Goal: Answer question/provide support

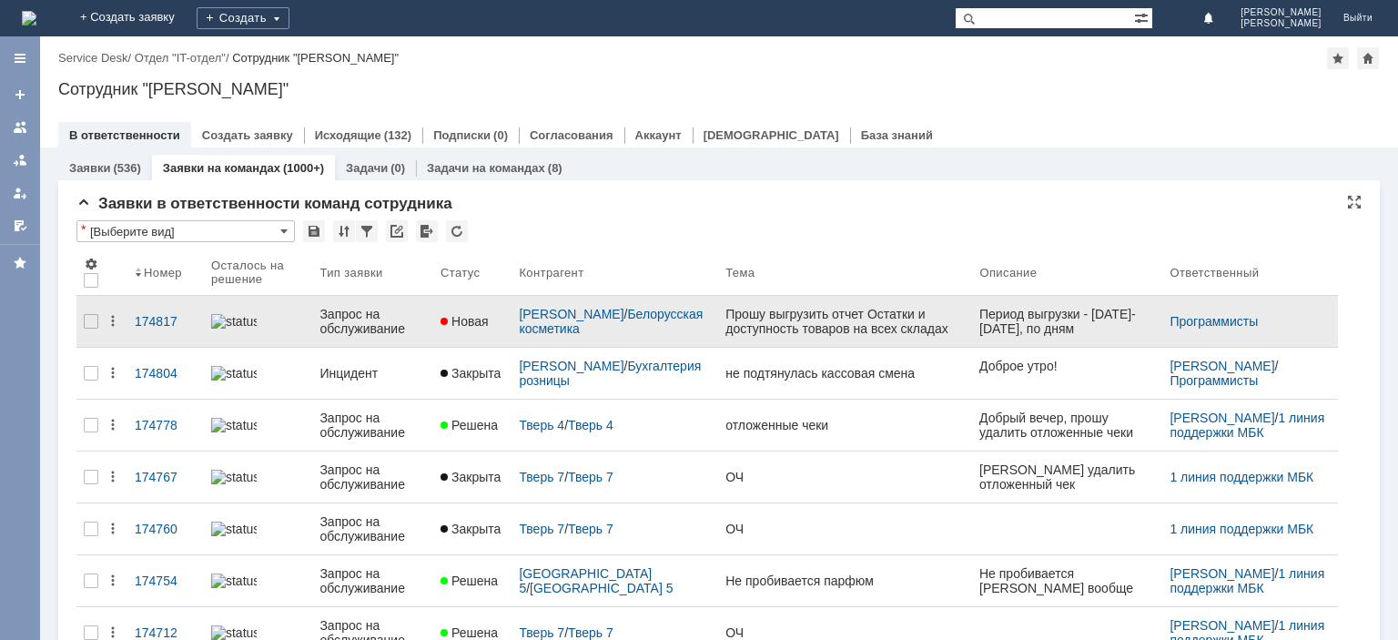
click at [362, 317] on div "Запрос на обслуживание" at bounding box center [373, 321] width 107 height 29
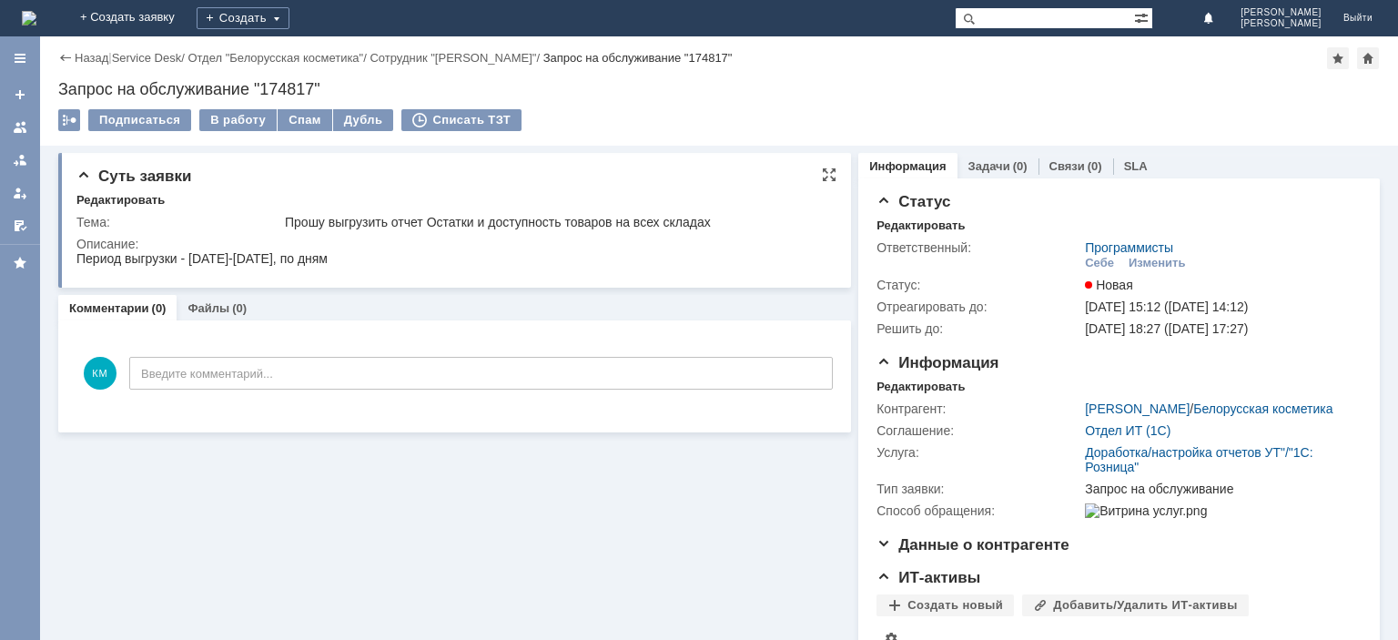
drag, startPoint x: 107, startPoint y: 256, endPoint x: 348, endPoint y: 268, distance: 241.5
click at [348, 268] on html "Период выгрузки - [DATE]-[DATE], по дням" at bounding box center [452, 259] width 752 height 16
drag, startPoint x: 368, startPoint y: 227, endPoint x: 676, endPoint y: 234, distance: 308.7
click at [676, 234] on tbody "Тема: Прошу выгрузить отчет Остатки и доступность товаров на всех складах Описа…" at bounding box center [452, 242] width 753 height 62
click at [18, 129] on div at bounding box center [20, 127] width 15 height 15
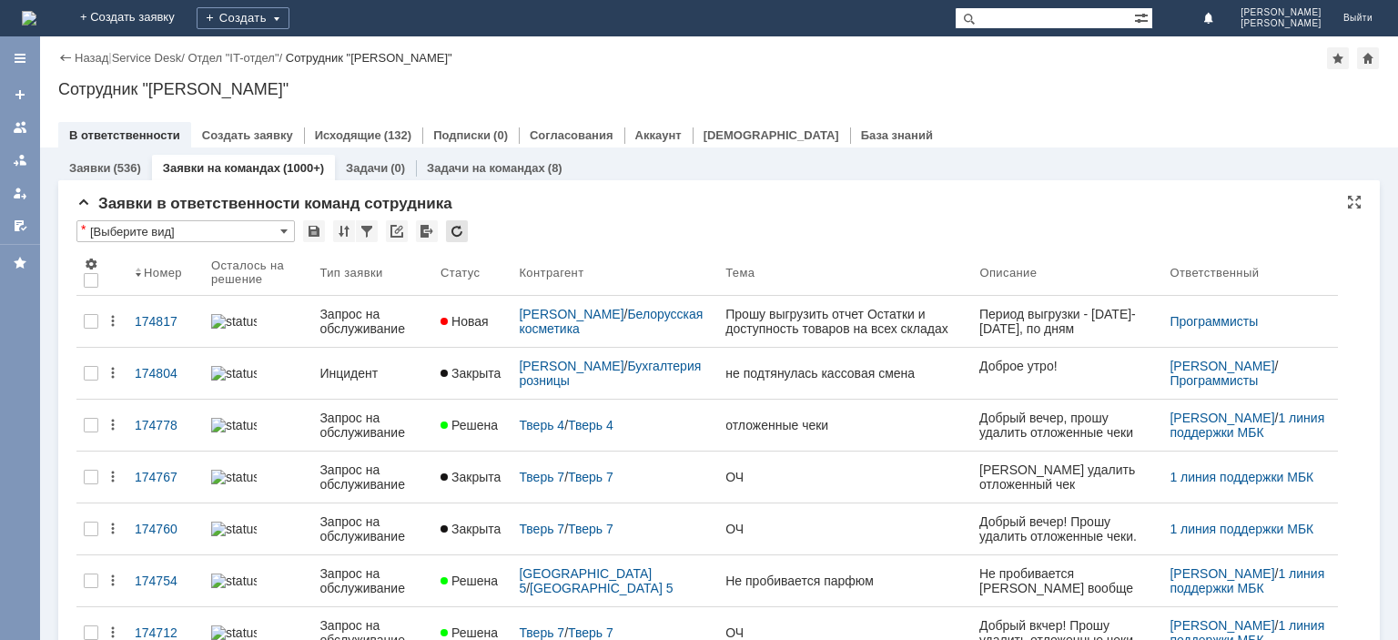
click at [461, 235] on div at bounding box center [457, 231] width 22 height 22
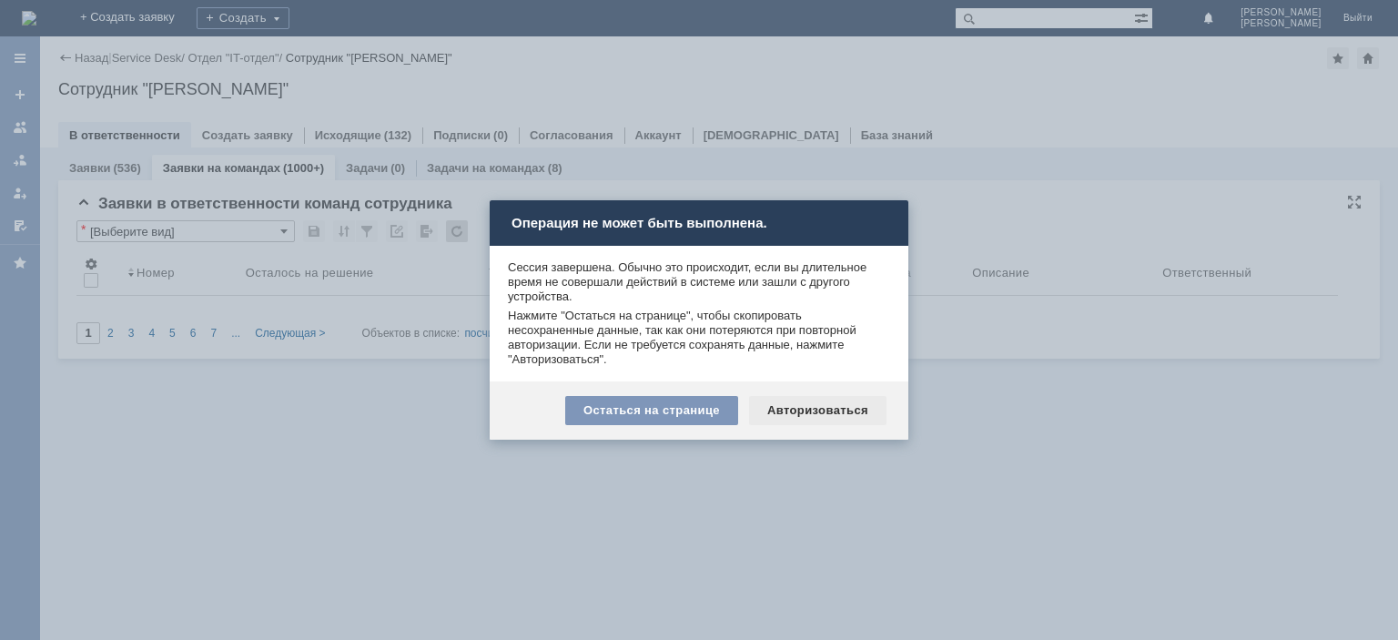
click at [820, 408] on div "Авторизоваться" at bounding box center [817, 410] width 137 height 29
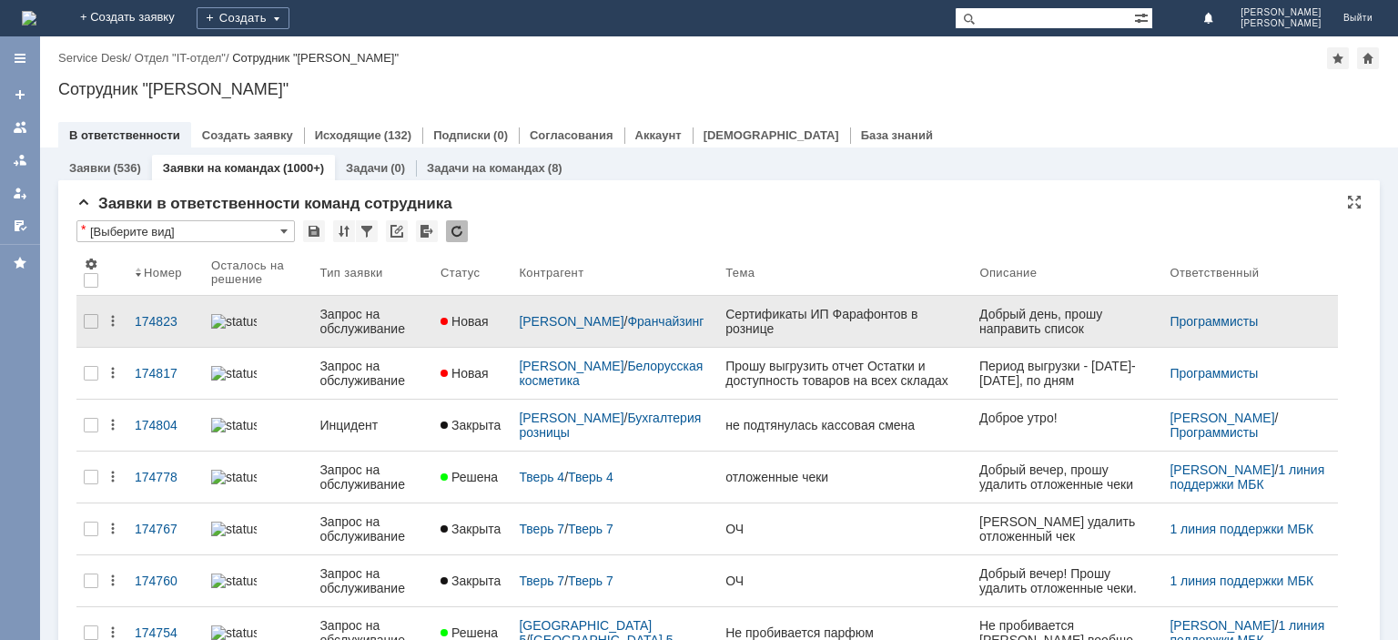
click at [379, 323] on div "Запрос на обслуживание" at bounding box center [373, 321] width 107 height 29
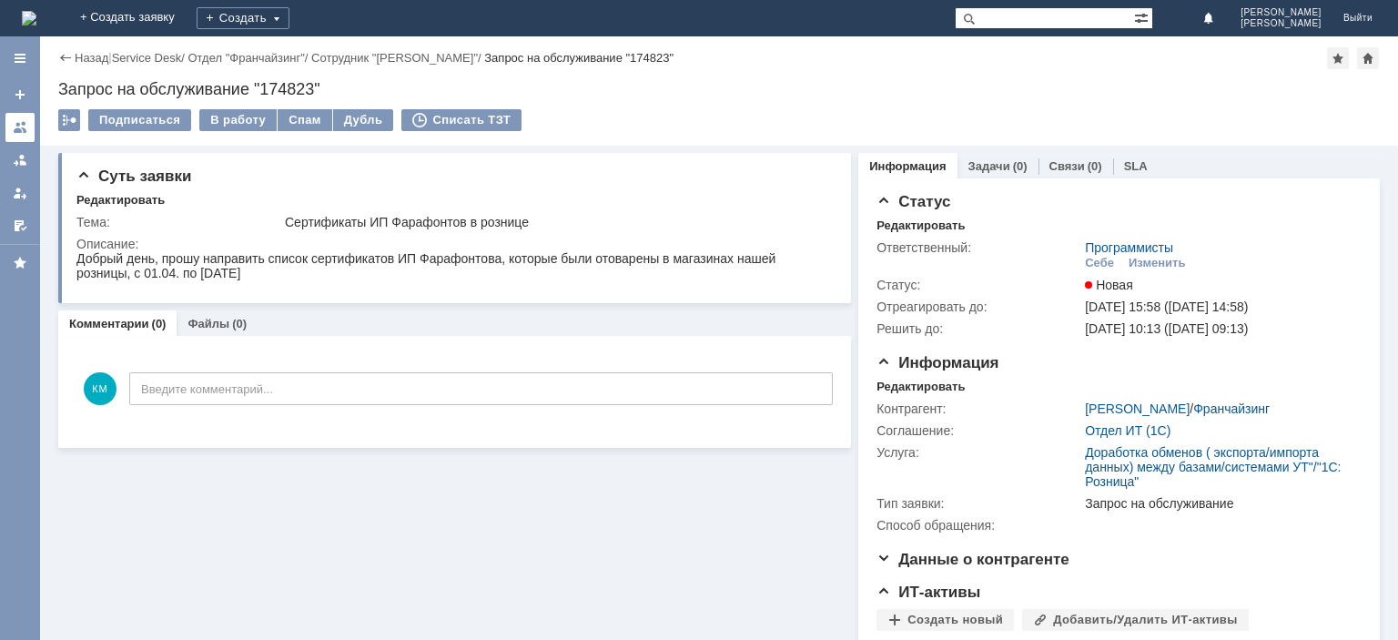
click at [20, 124] on div at bounding box center [20, 127] width 15 height 15
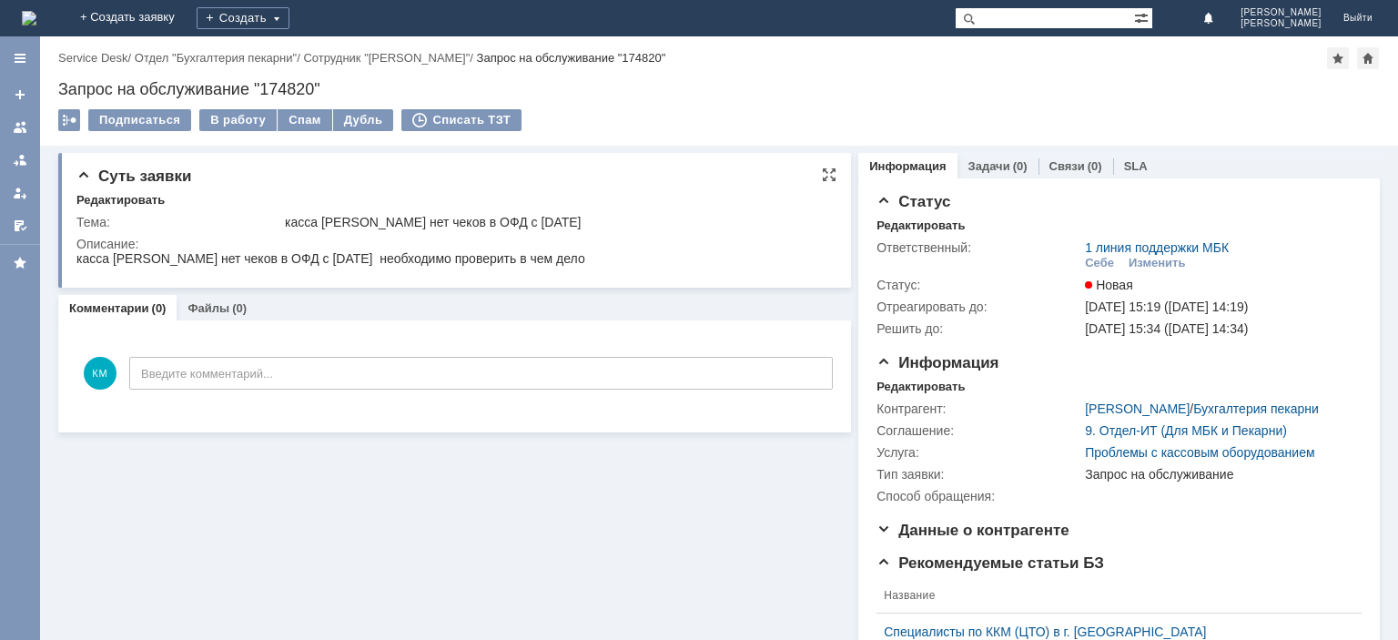
drag, startPoint x: 366, startPoint y: 472, endPoint x: 512, endPoint y: 256, distance: 260.3
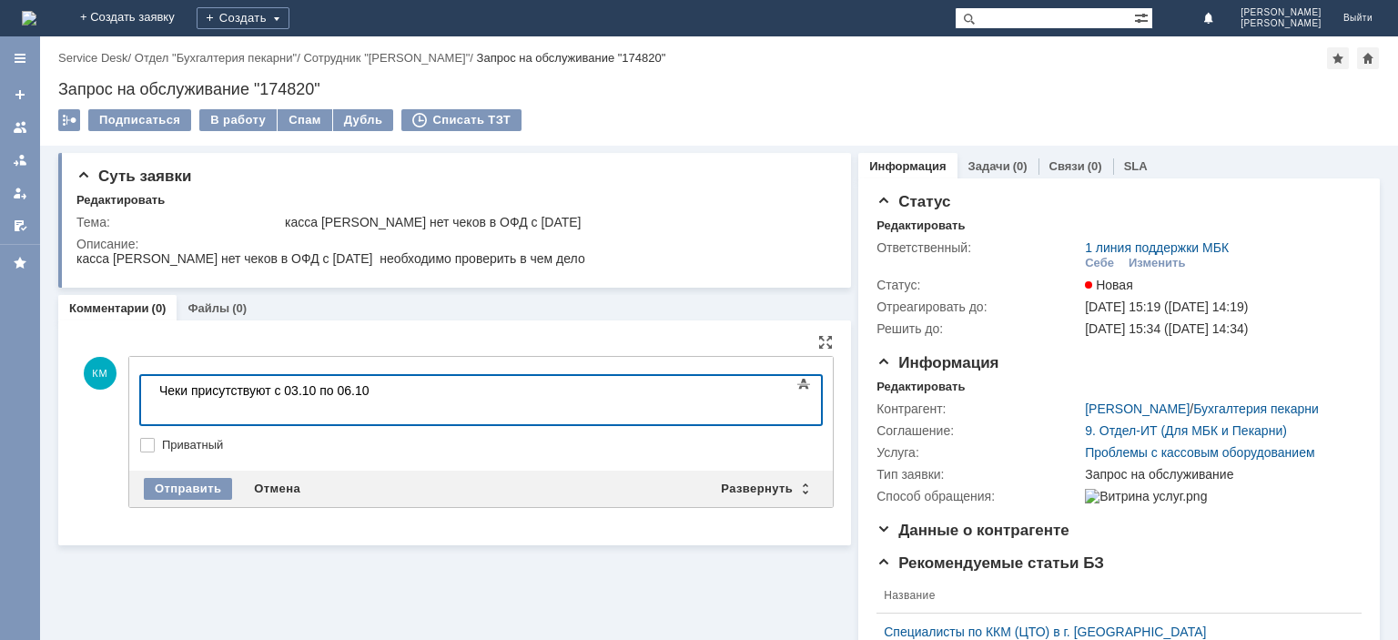
click at [274, 389] on body "​Чеки присутствуют с 03.10 по 06.10" at bounding box center [288, 398] width 273 height 44
click at [215, 488] on div "Отправить" at bounding box center [188, 489] width 88 height 22
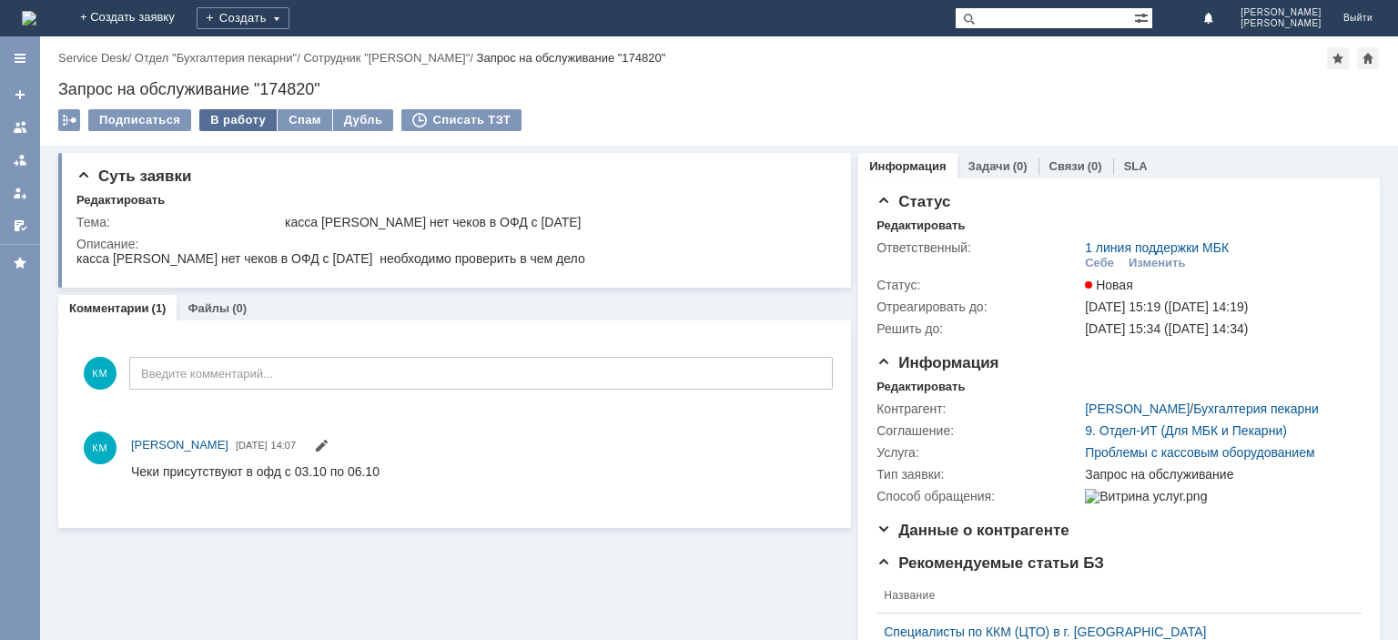
click at [241, 124] on div "В работу" at bounding box center [237, 120] width 77 height 22
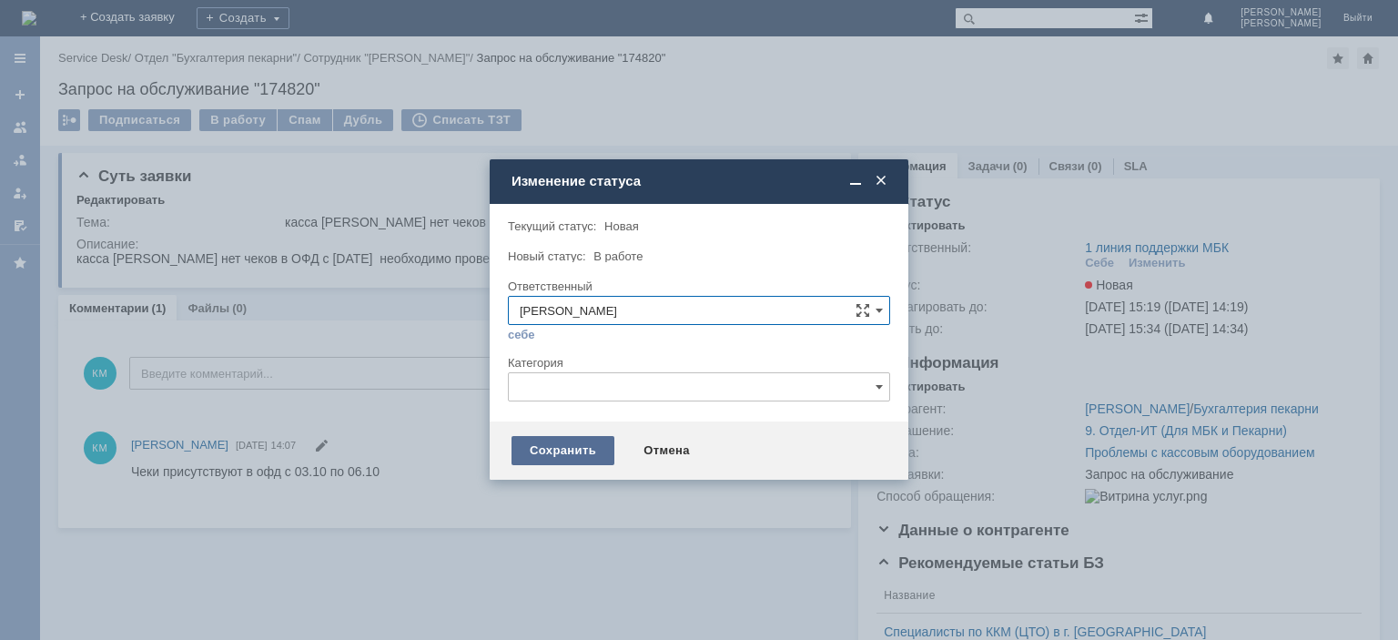
click at [575, 450] on div "Сохранить" at bounding box center [563, 450] width 103 height 29
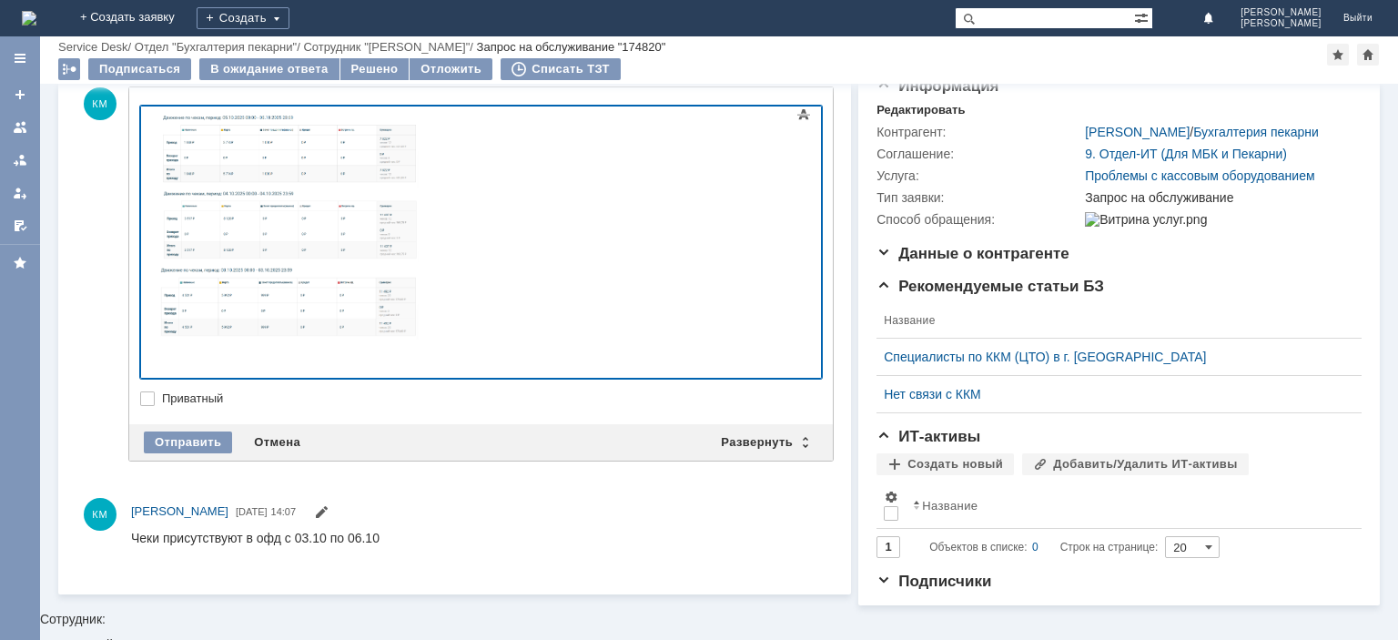
scroll to position [192, 0]
click at [200, 442] on div "Отправить" at bounding box center [188, 443] width 88 height 22
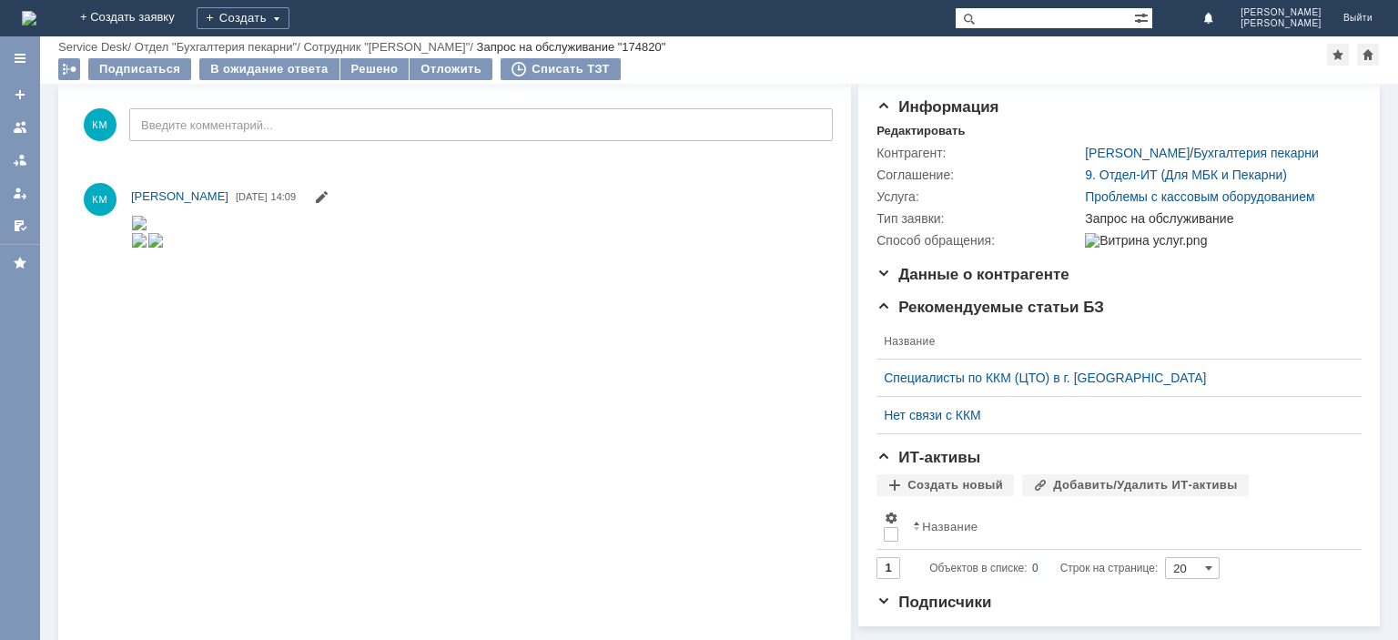
scroll to position [0, 0]
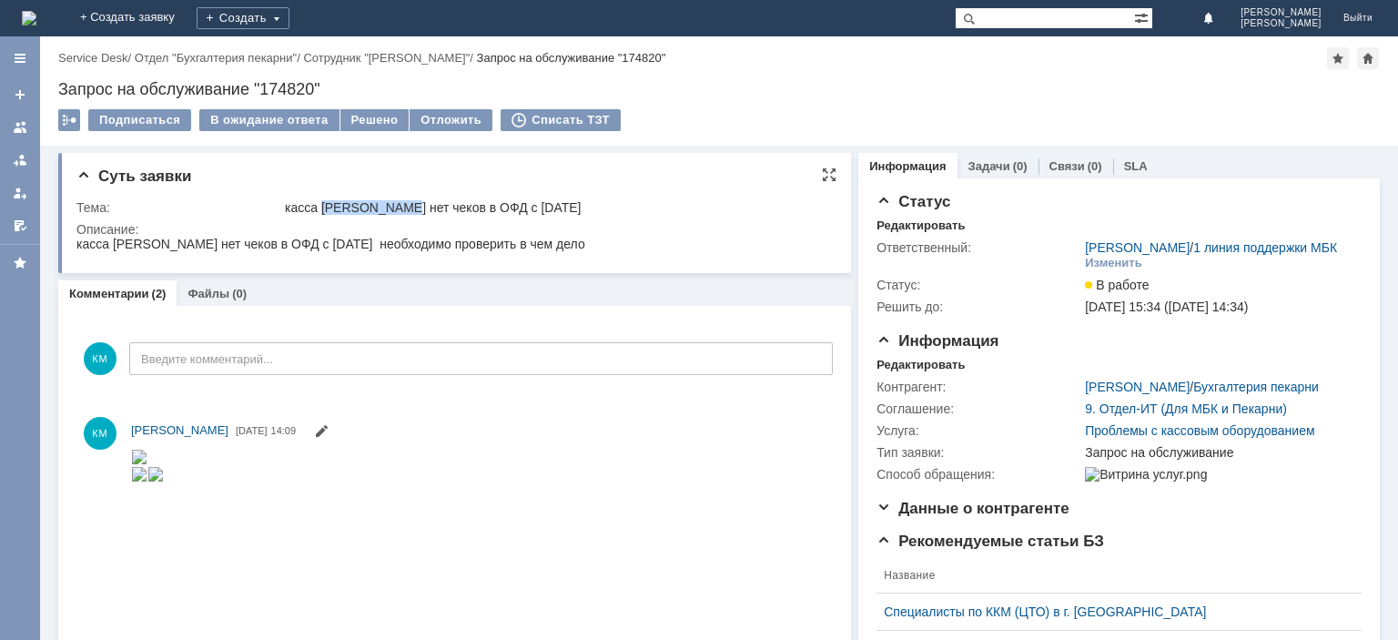
drag, startPoint x: 324, startPoint y: 208, endPoint x: 402, endPoint y: 203, distance: 78.5
click at [402, 203] on div "касса Багратиона нет чеков в ОФД с 03.10.25" at bounding box center [555, 207] width 541 height 15
click at [377, 109] on div "Решено" at bounding box center [374, 120] width 69 height 22
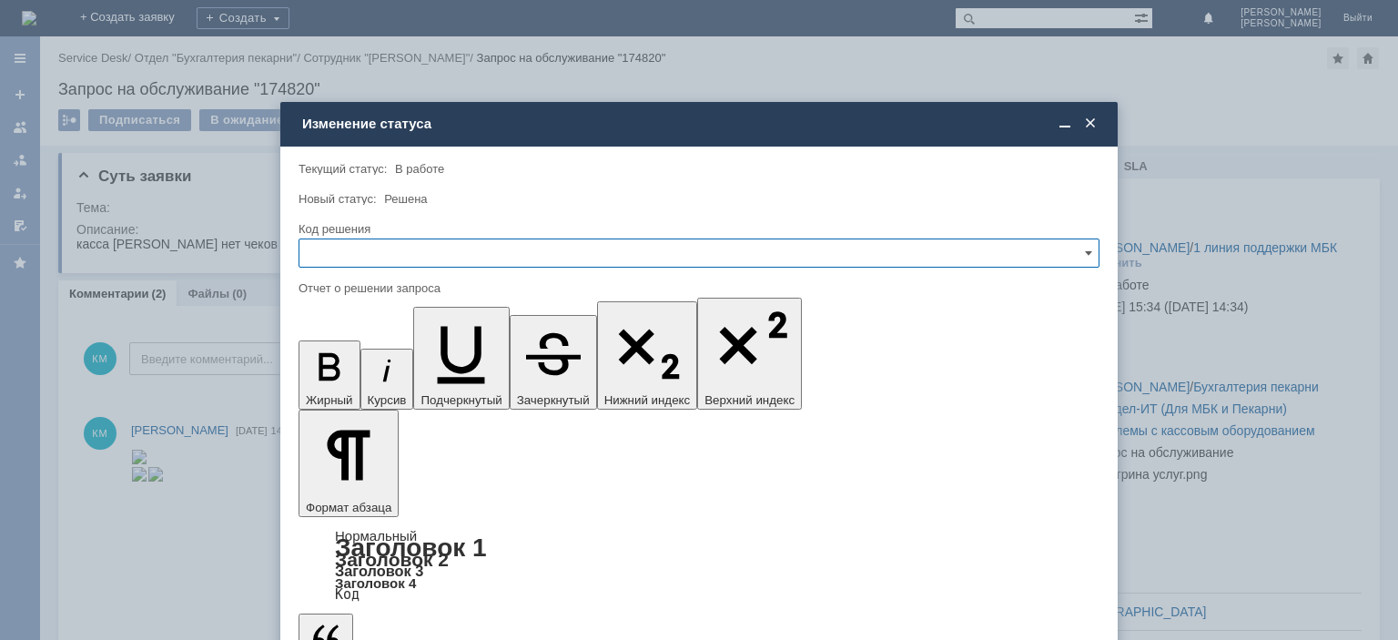
click at [573, 253] on input "text" at bounding box center [699, 253] width 801 height 29
click at [380, 368] on div "Решено" at bounding box center [699, 376] width 799 height 29
type input "Решено"
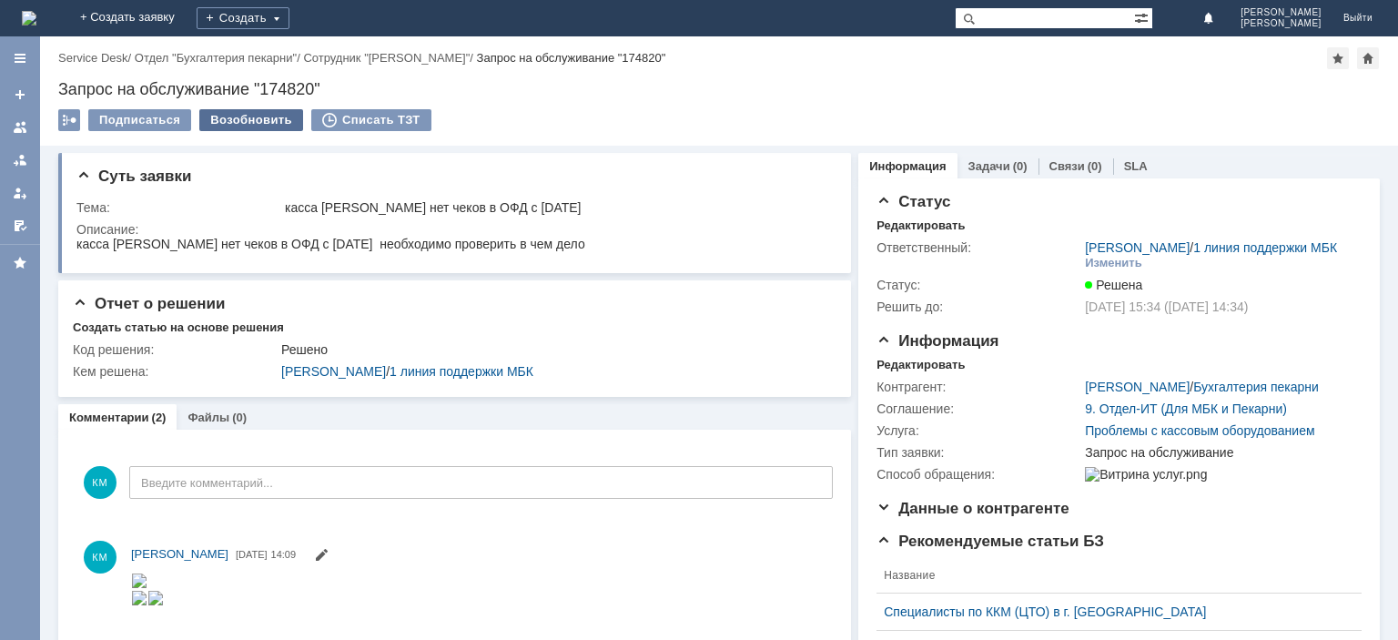
click at [216, 122] on div "Возобновить" at bounding box center [251, 120] width 104 height 22
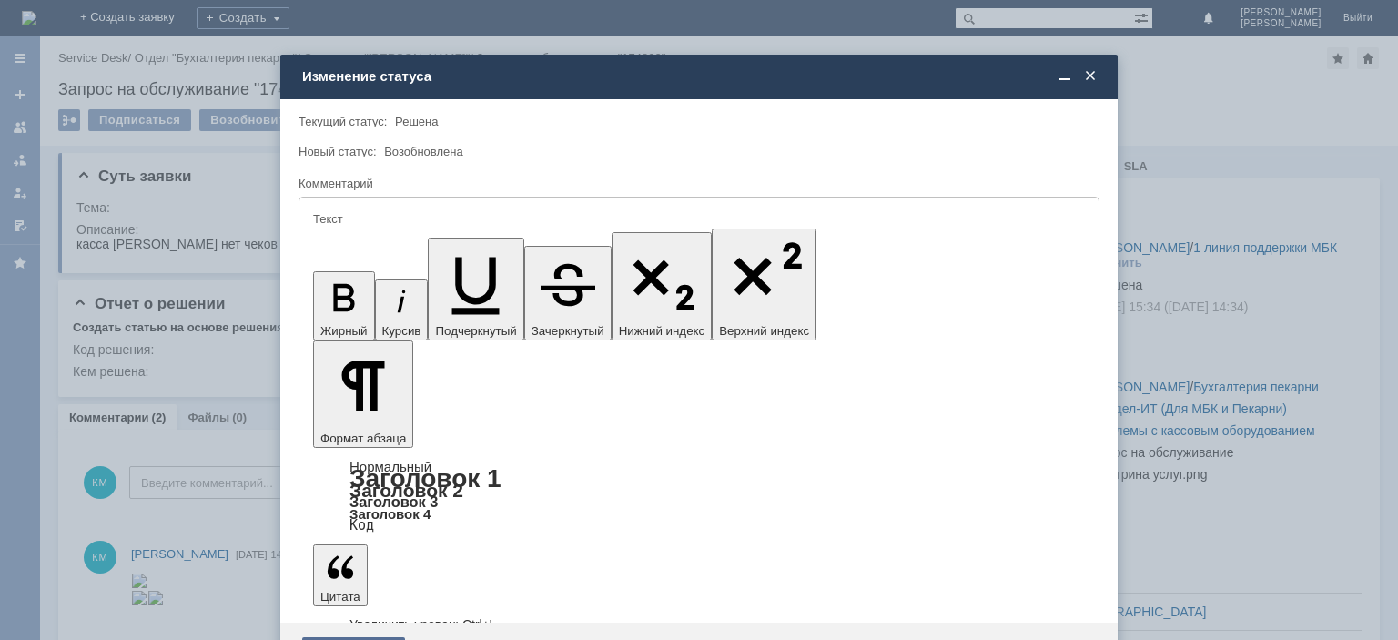
click at [363, 637] on div "Сохранить" at bounding box center [353, 651] width 103 height 29
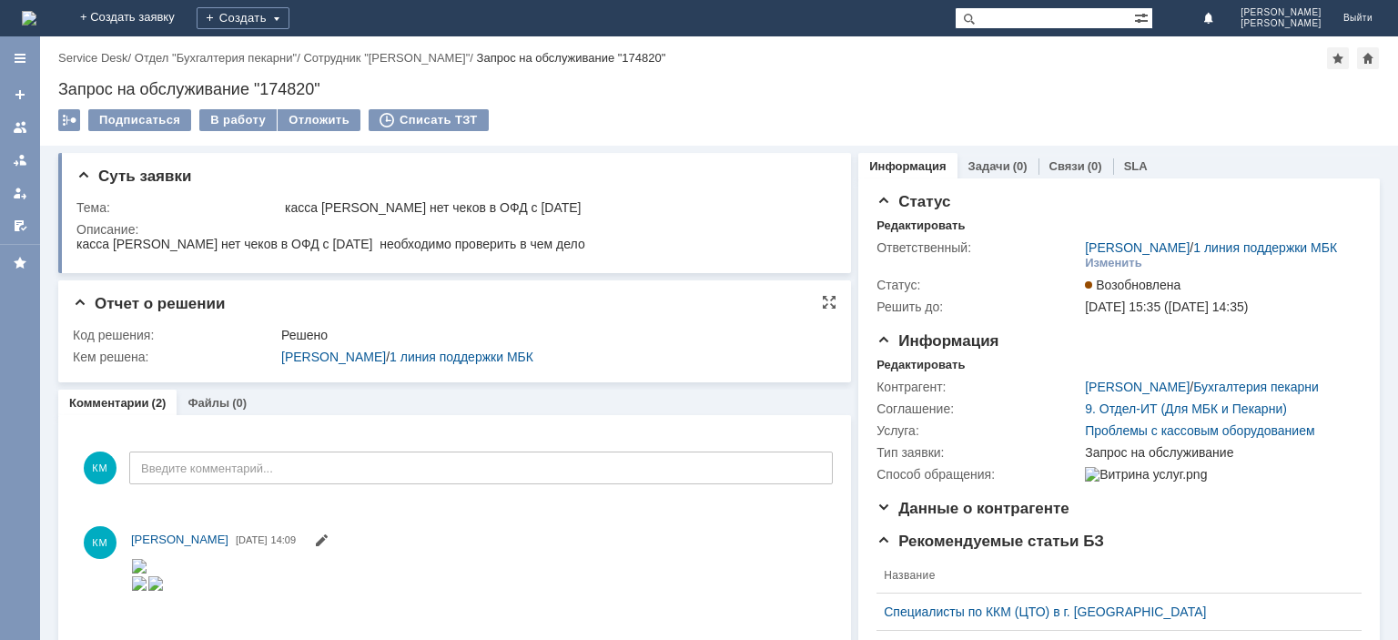
scroll to position [91, 0]
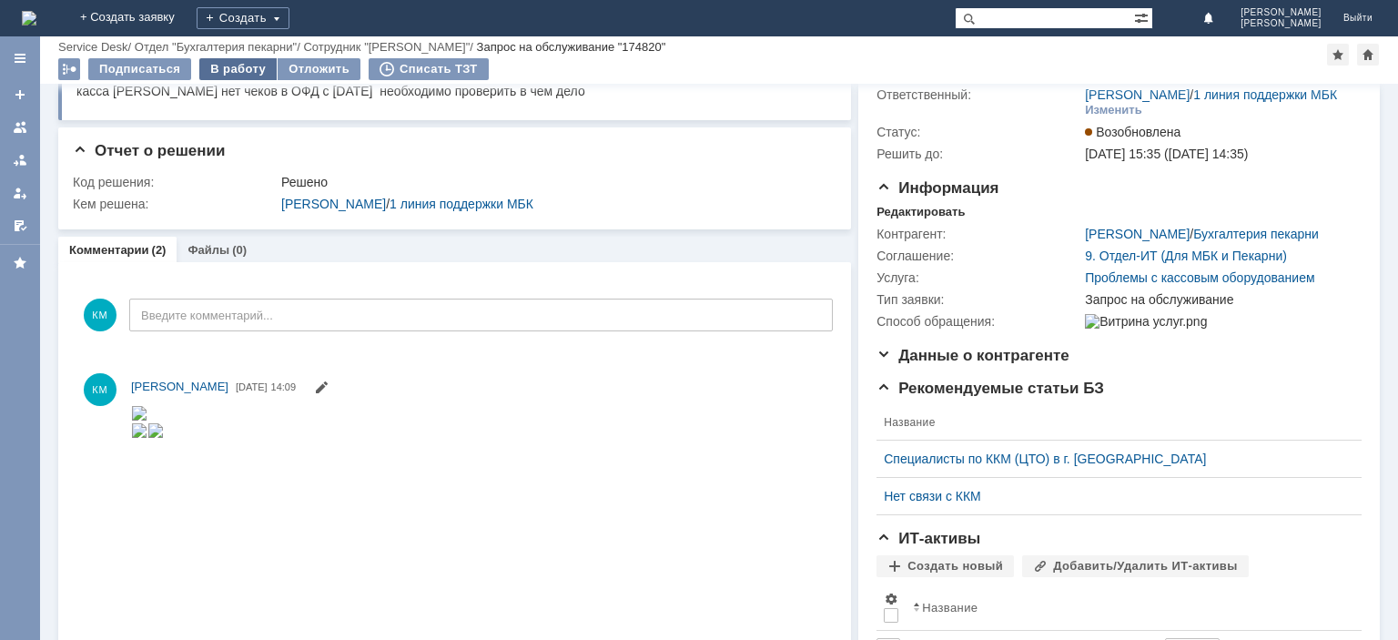
click at [243, 67] on div "В работу" at bounding box center [237, 69] width 77 height 22
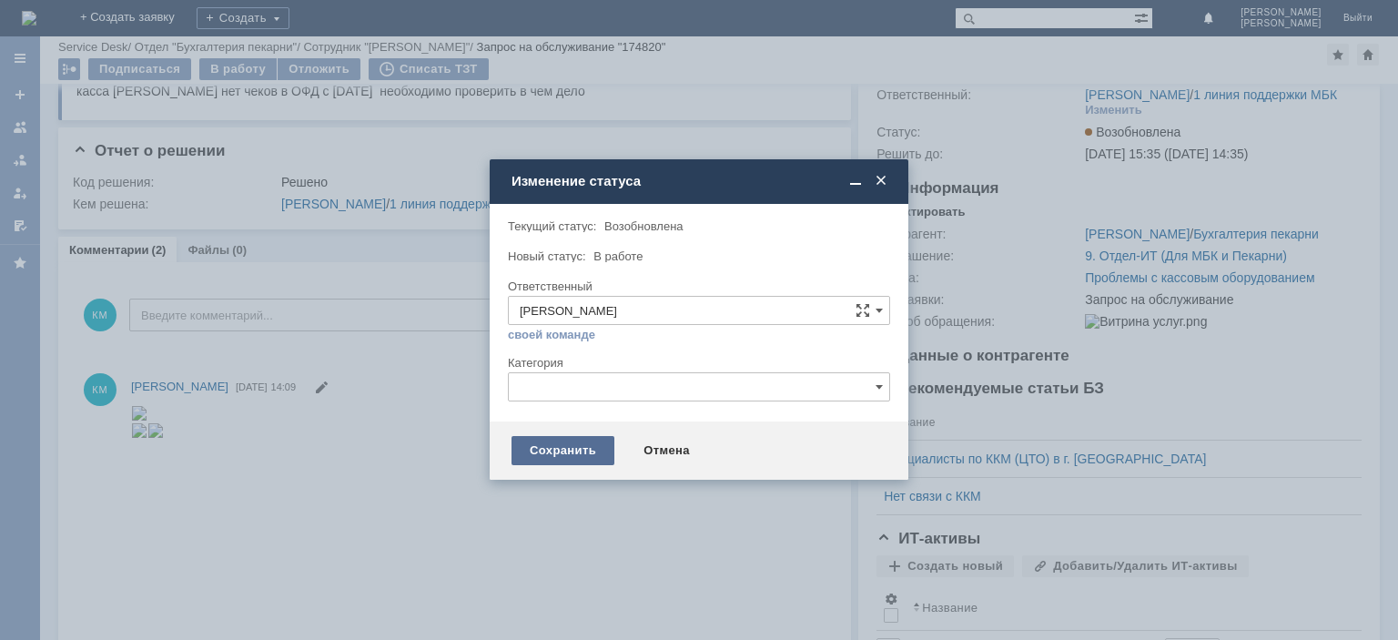
click at [550, 442] on div "Сохранить" at bounding box center [563, 450] width 103 height 29
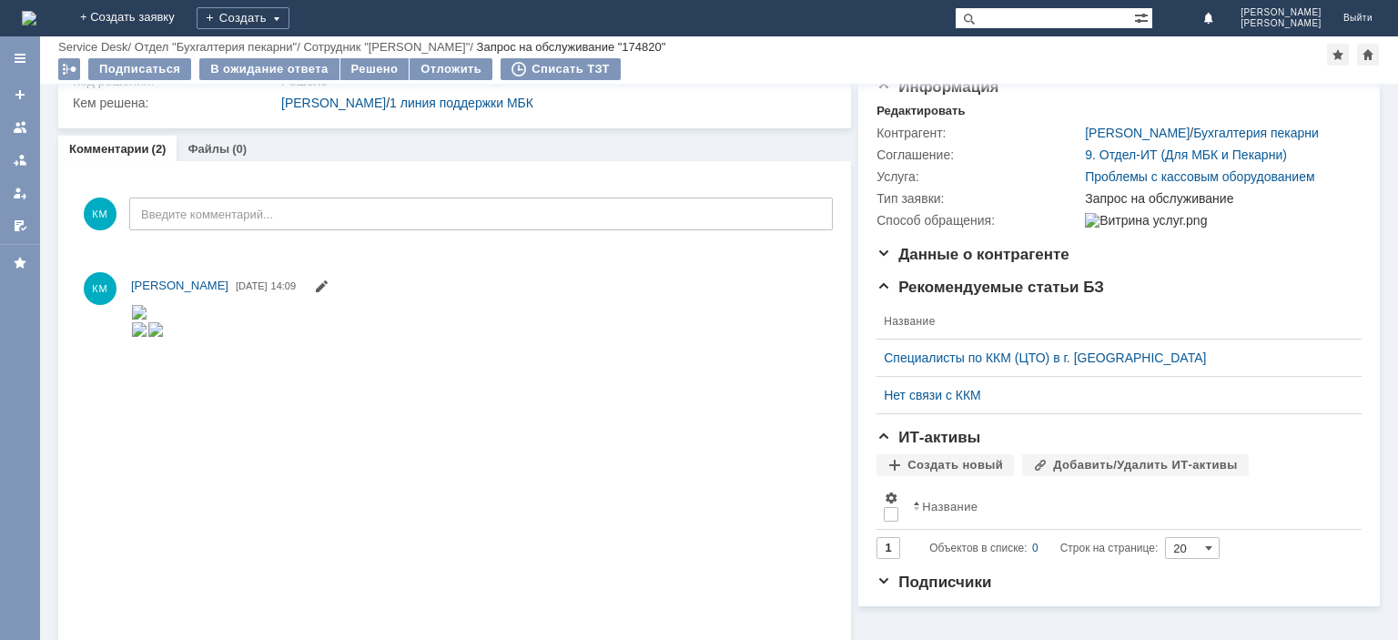
scroll to position [192, 0]
click at [329, 285] on span at bounding box center [321, 288] width 15 height 15
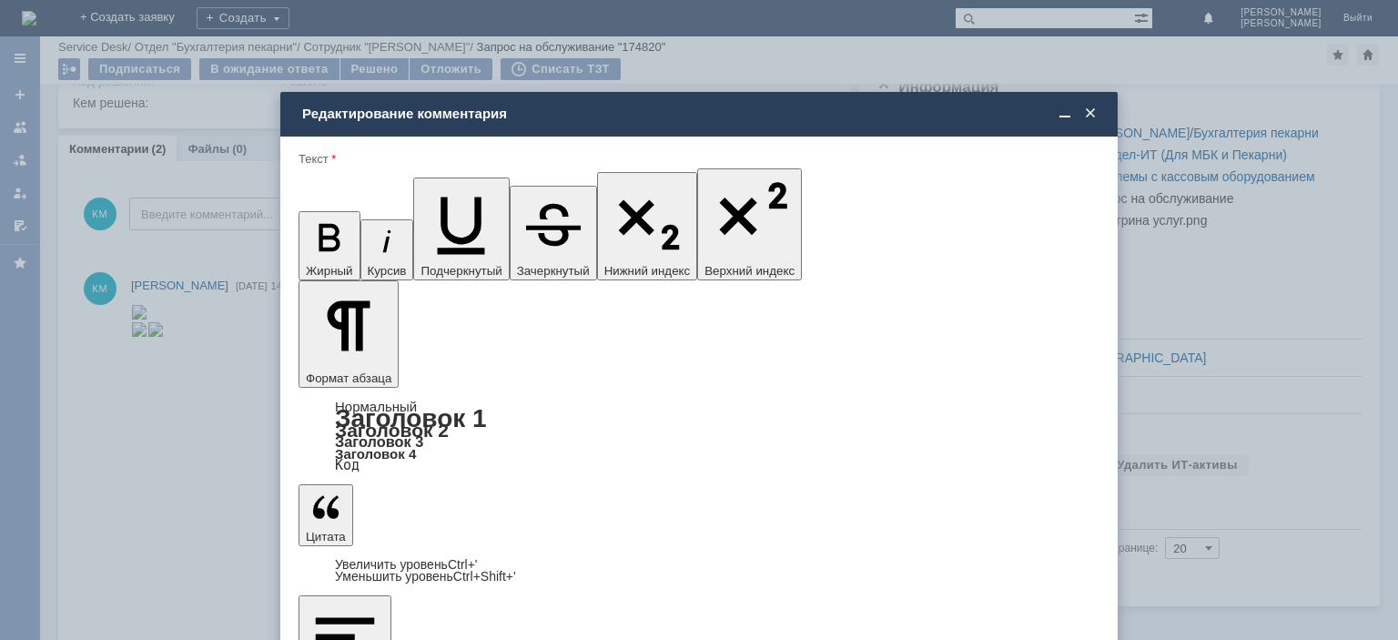
scroll to position [0, 0]
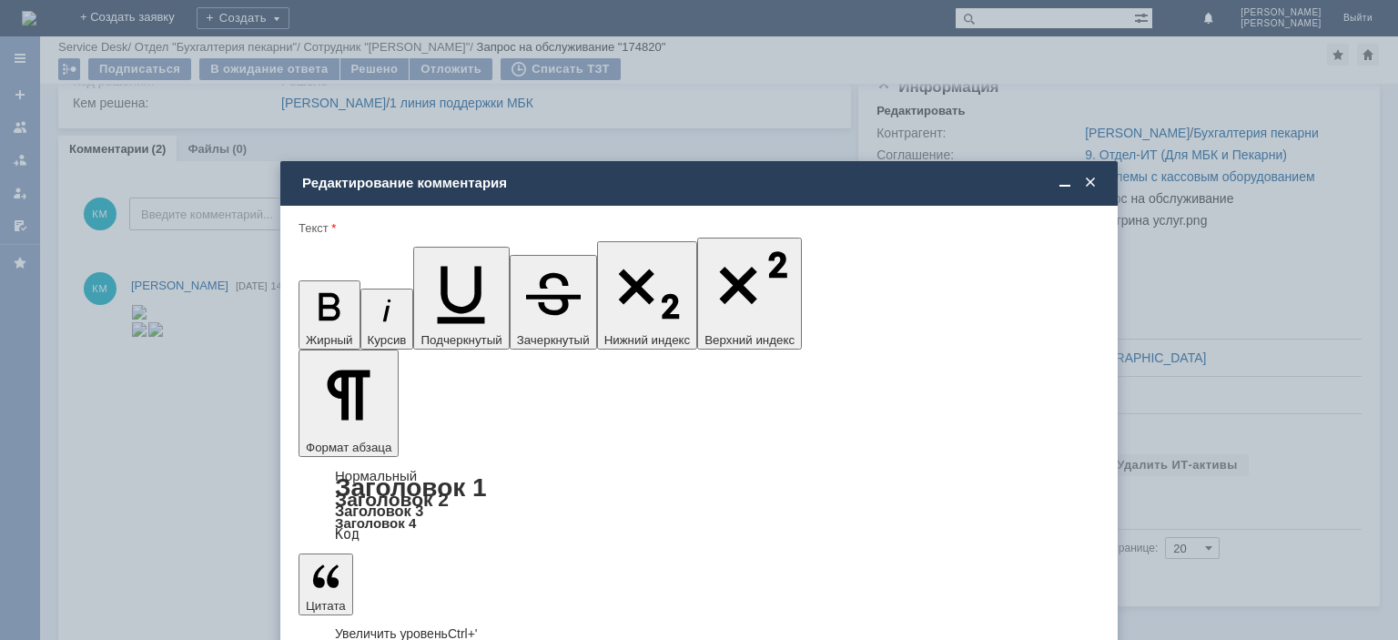
drag, startPoint x: 422, startPoint y: 5118, endPoint x: 289, endPoint y: 5116, distance: 133.8
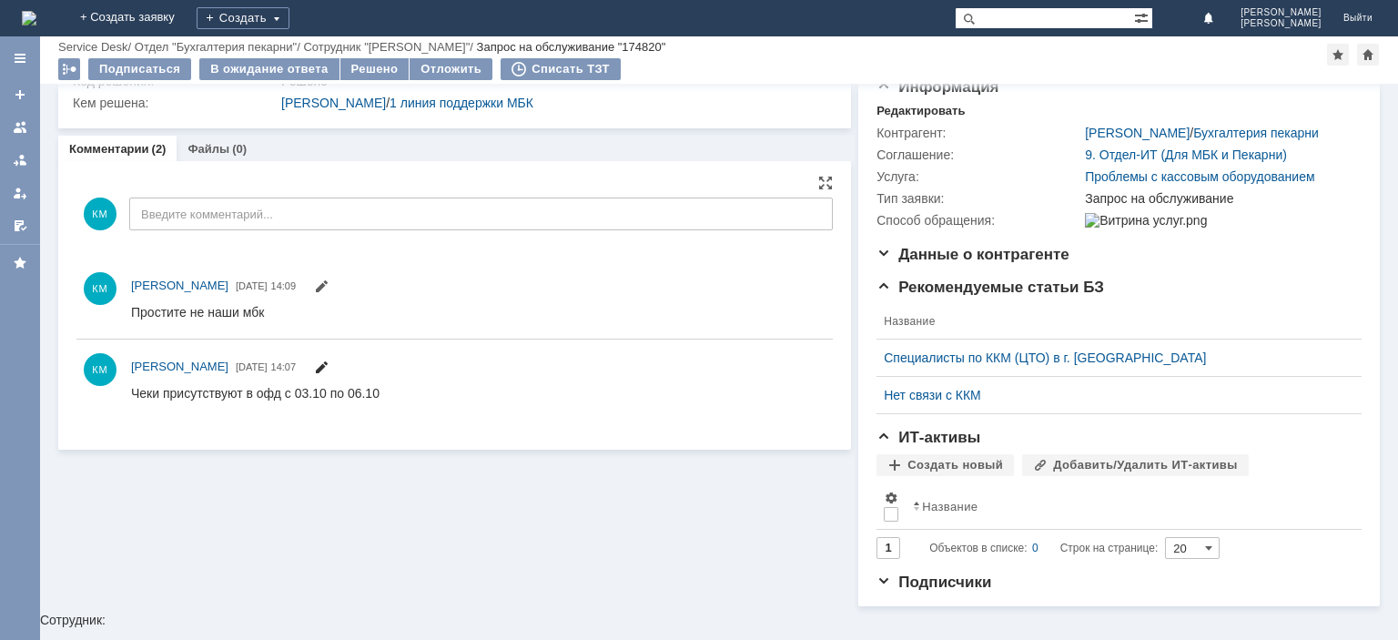
click at [329, 362] on span at bounding box center [321, 369] width 15 height 15
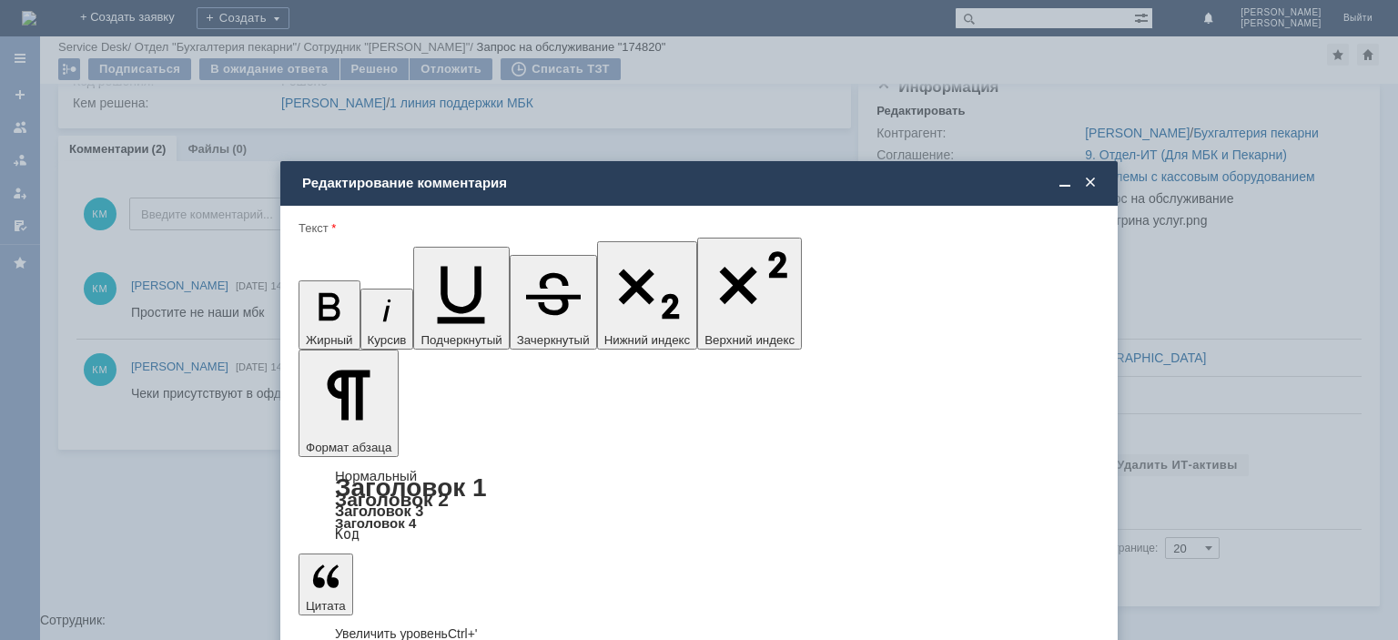
drag, startPoint x: 560, startPoint y: 5118, endPoint x: 286, endPoint y: 5112, distance: 274.1
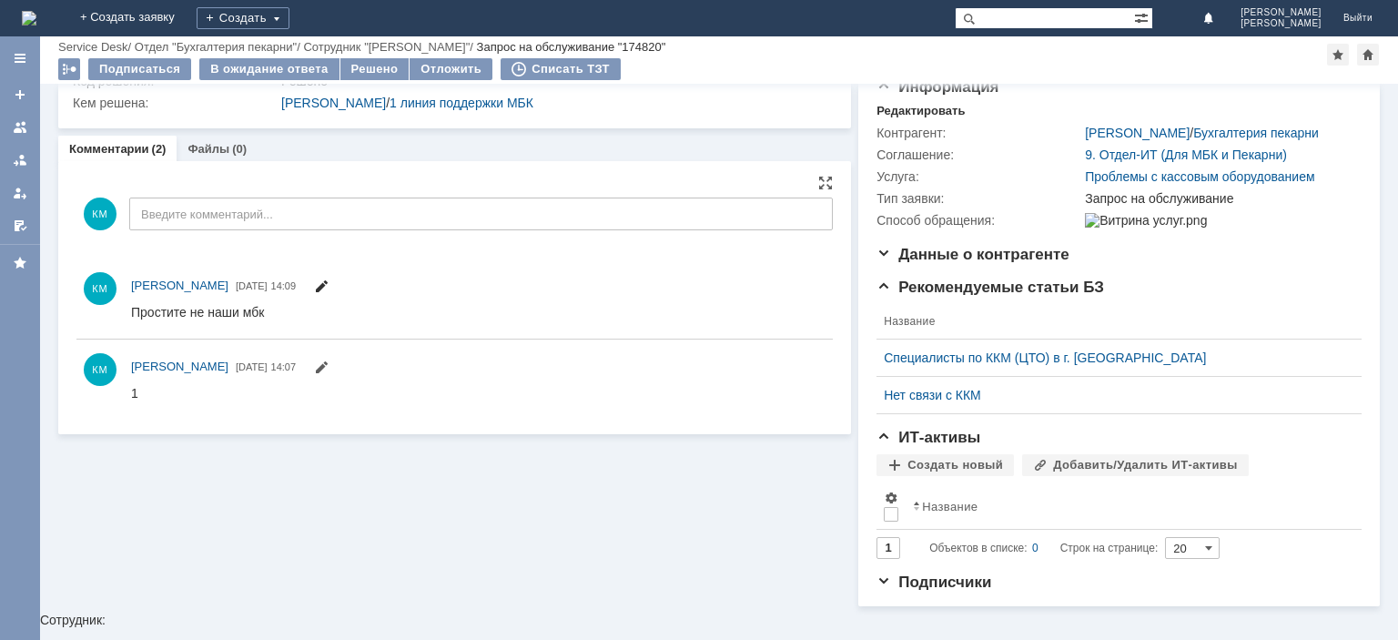
click at [329, 286] on span at bounding box center [321, 288] width 15 height 15
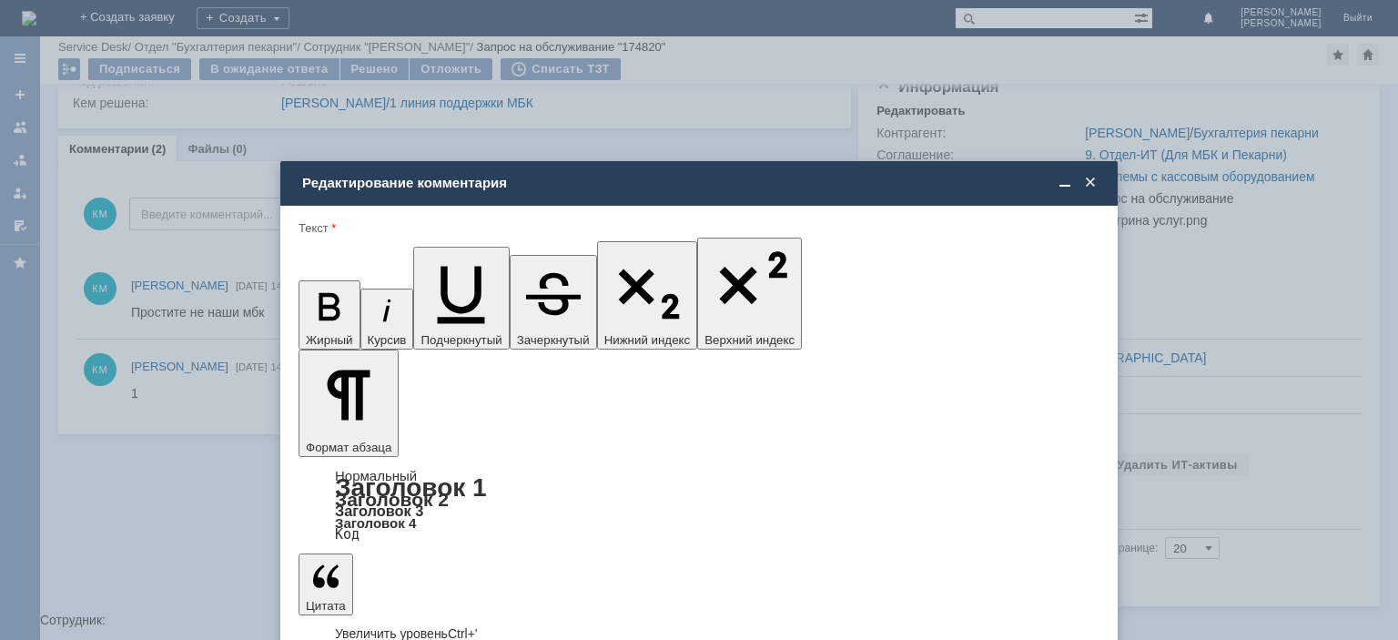
drag, startPoint x: 442, startPoint y: 5111, endPoint x: 289, endPoint y: 5111, distance: 152.9
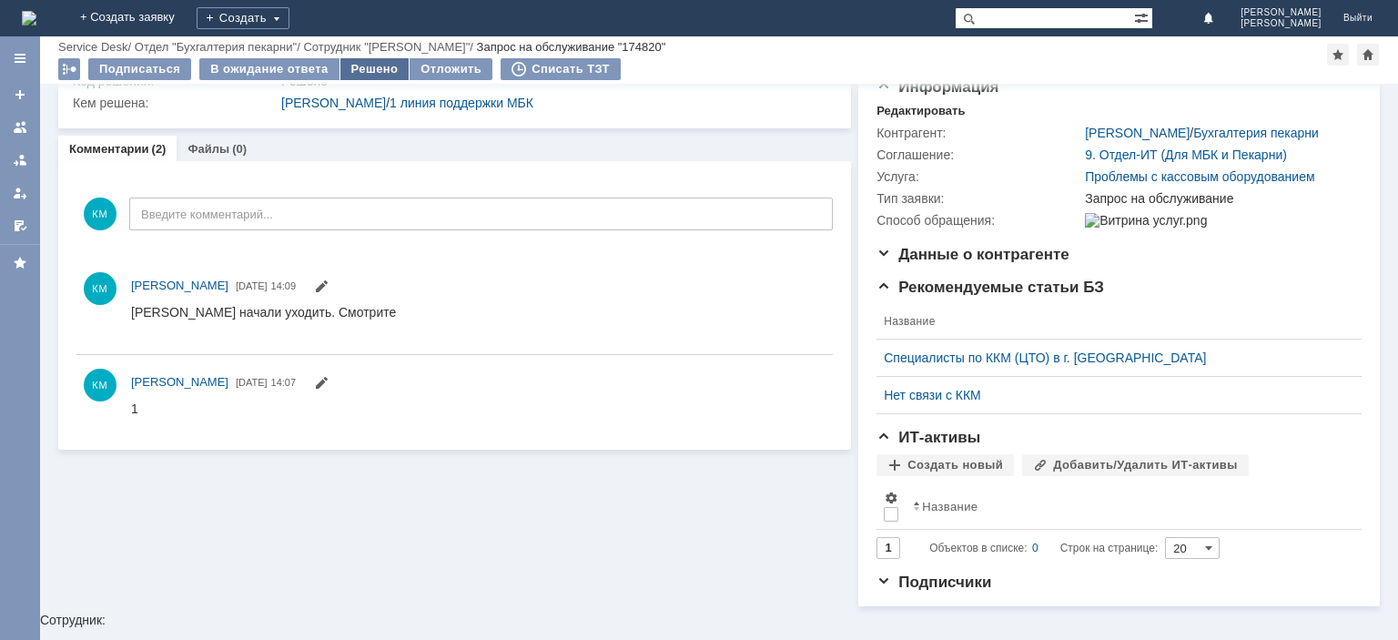
click at [365, 66] on div "Решено" at bounding box center [374, 69] width 69 height 22
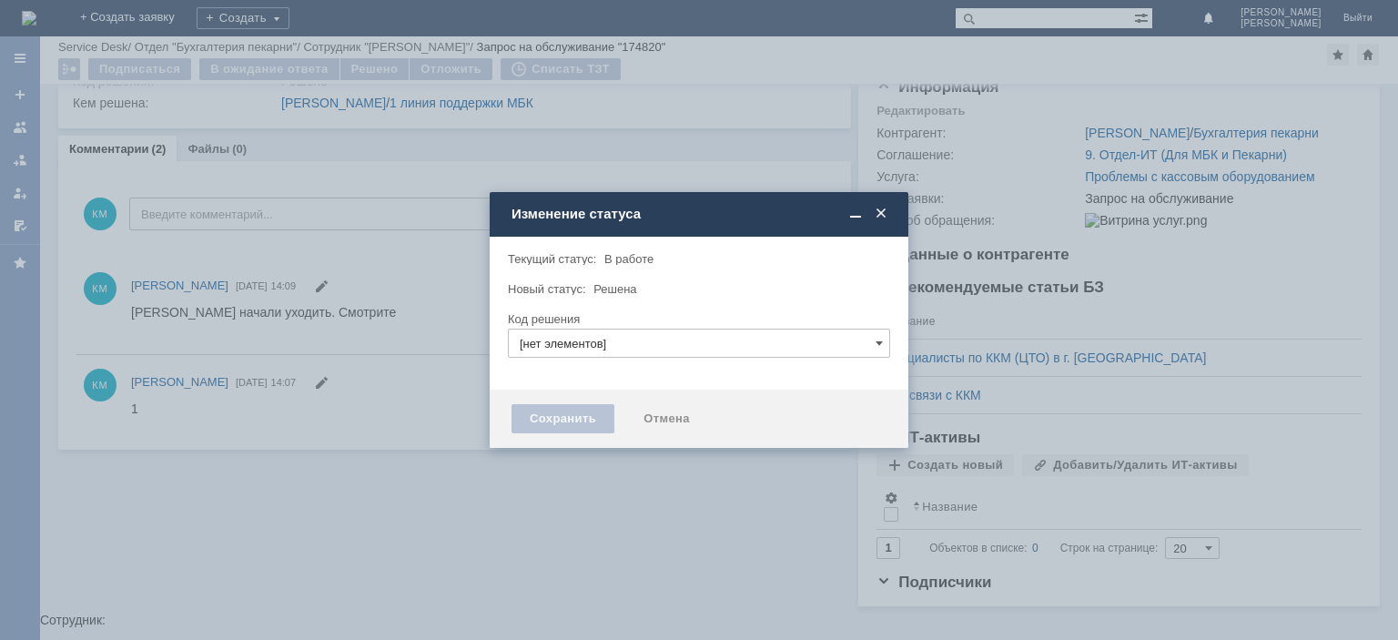
type input "Решено"
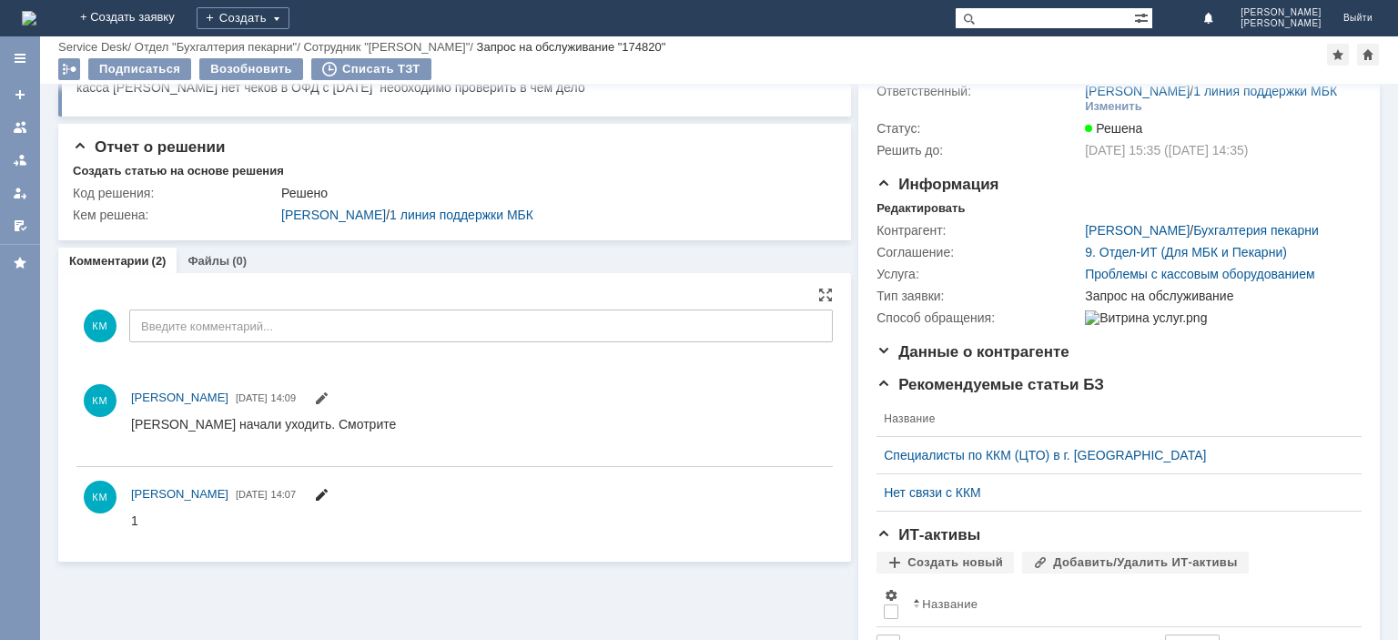
click at [329, 491] on span at bounding box center [321, 497] width 15 height 15
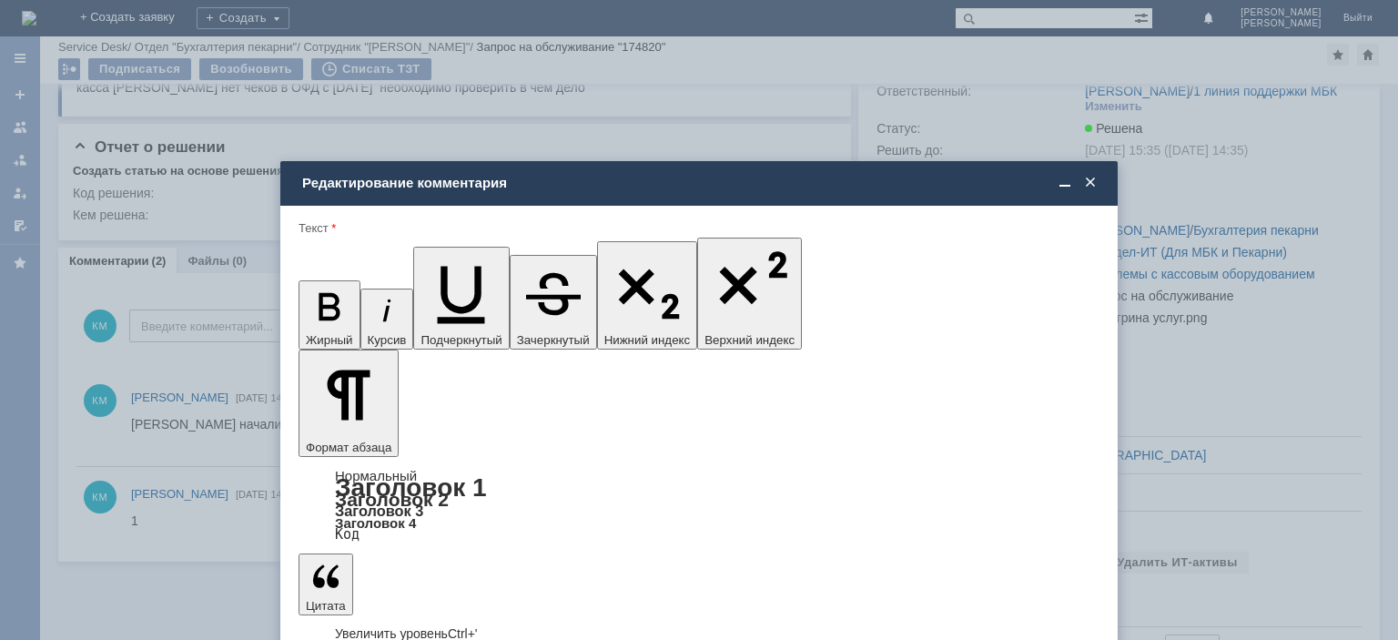
drag, startPoint x: 363, startPoint y: 5120, endPoint x: 250, endPoint y: 5110, distance: 113.3
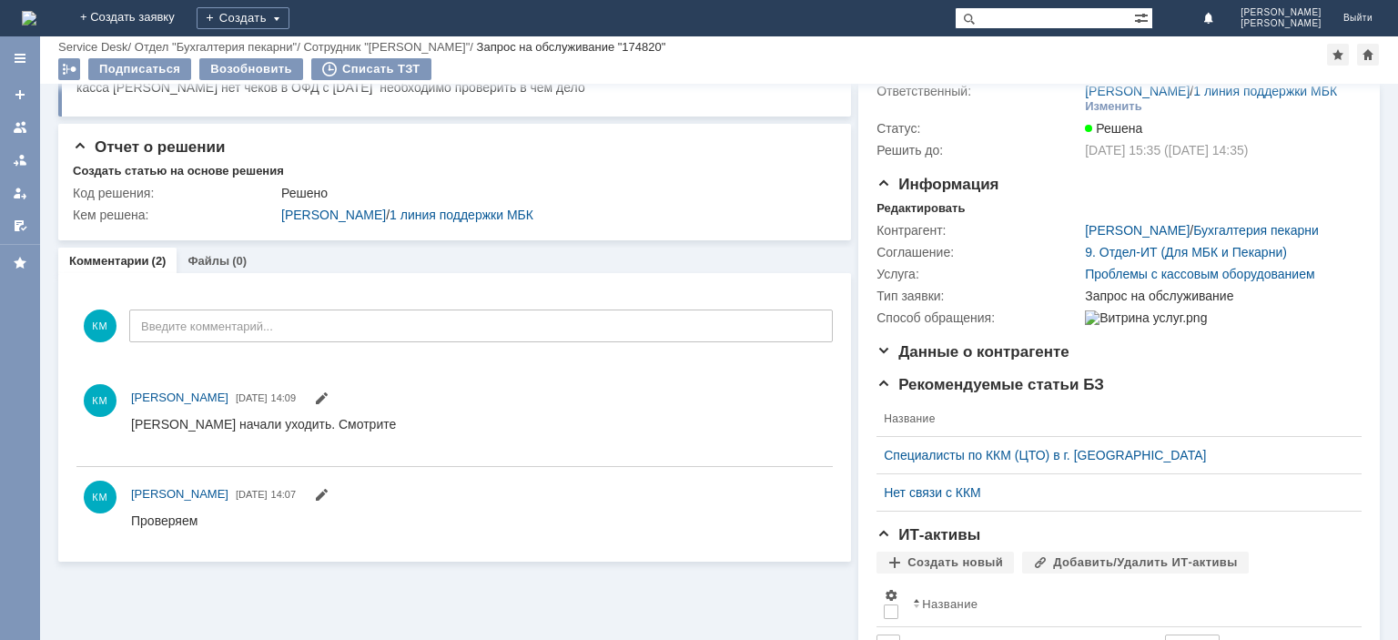
scroll to position [3, 0]
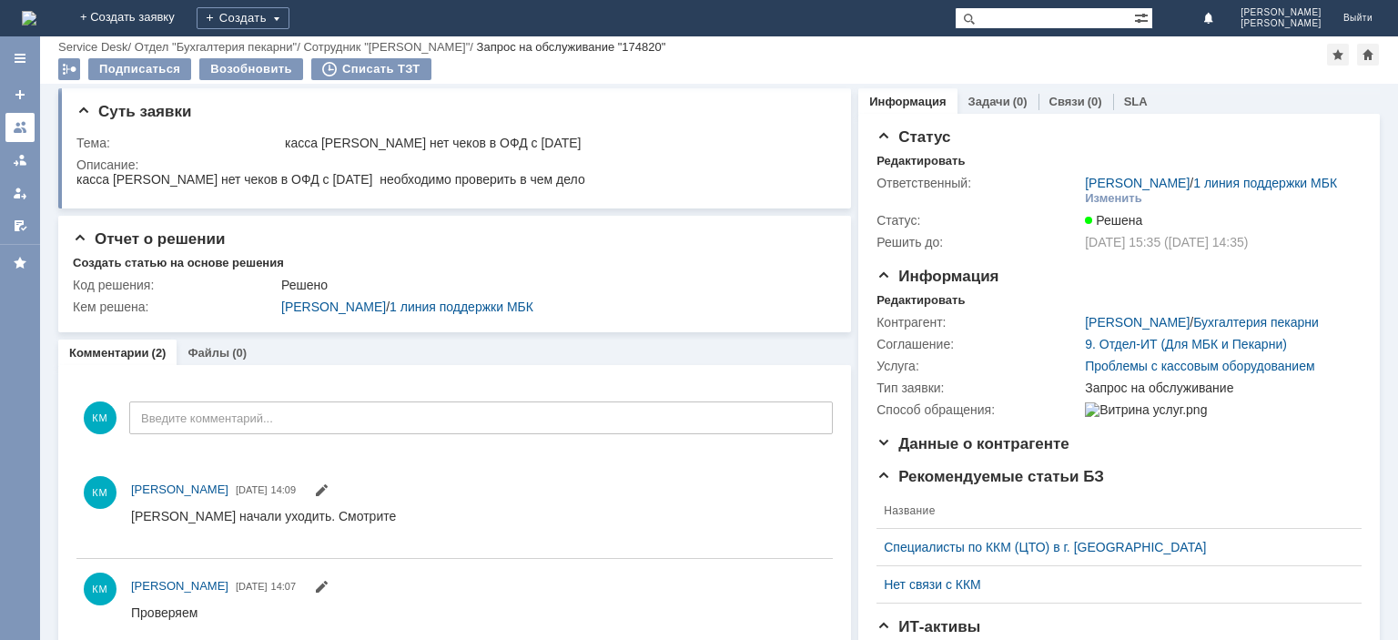
click at [26, 131] on div at bounding box center [20, 127] width 15 height 15
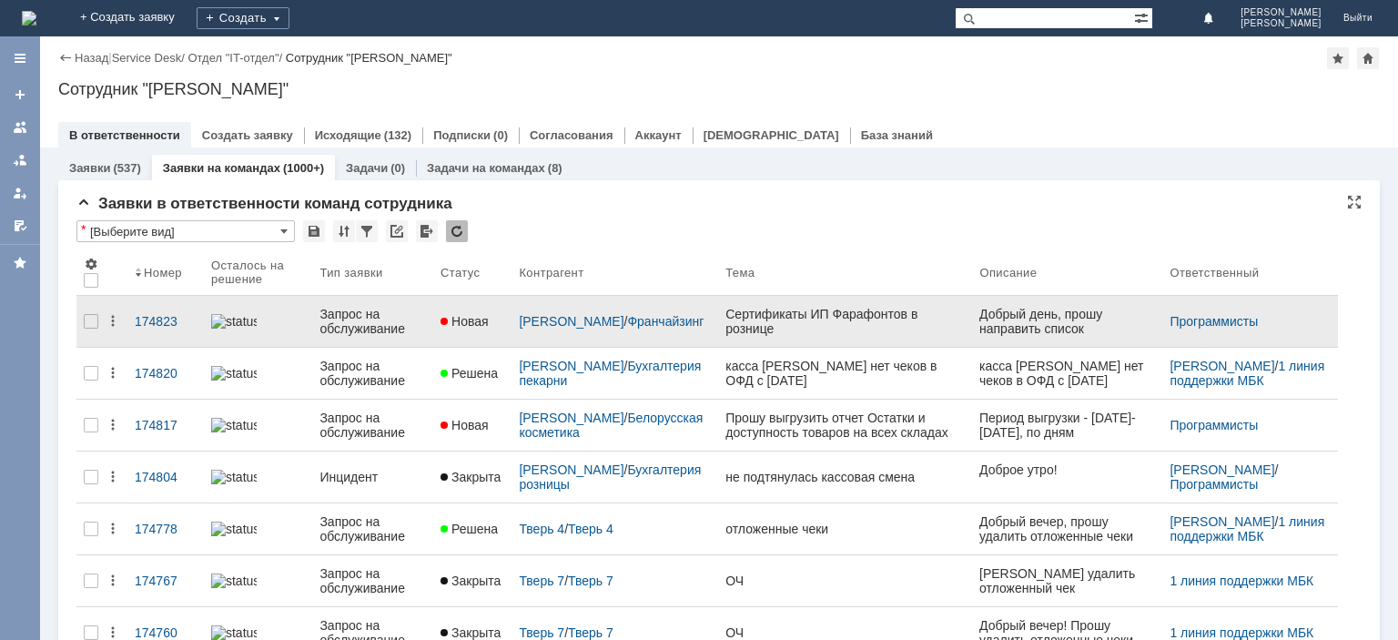
click at [351, 314] on div "Запрос на обслуживание" at bounding box center [373, 321] width 107 height 29
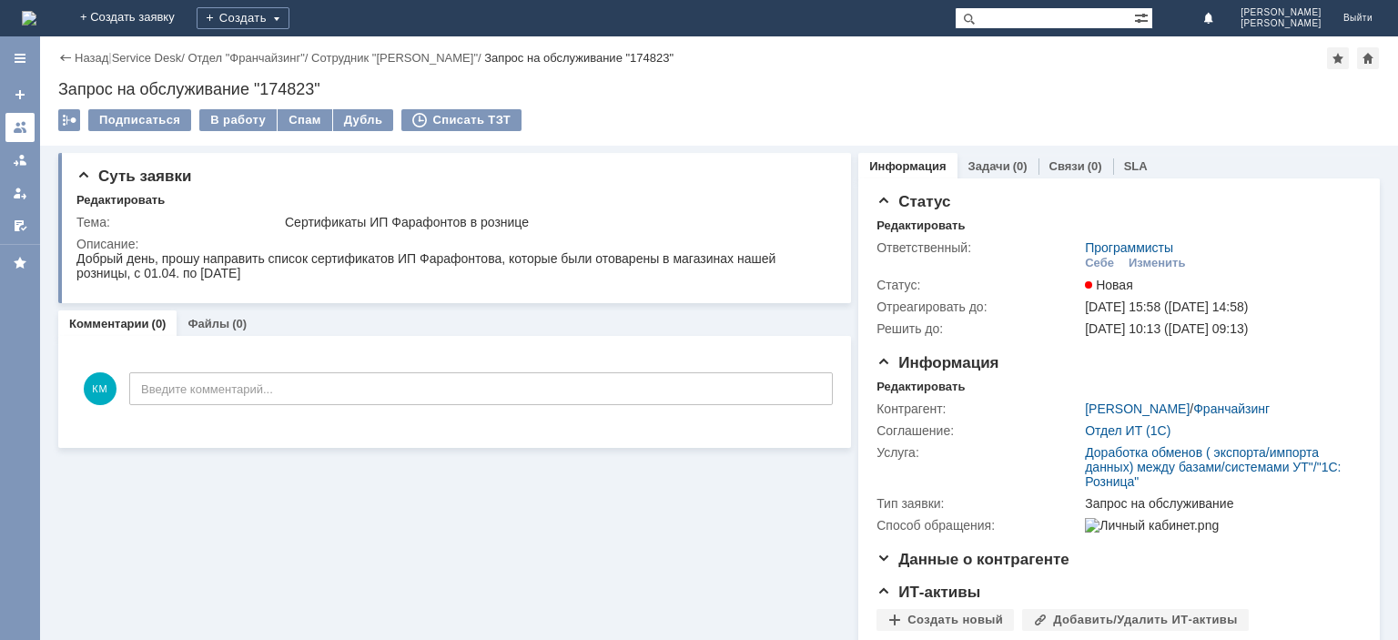
click at [13, 117] on link at bounding box center [19, 127] width 29 height 29
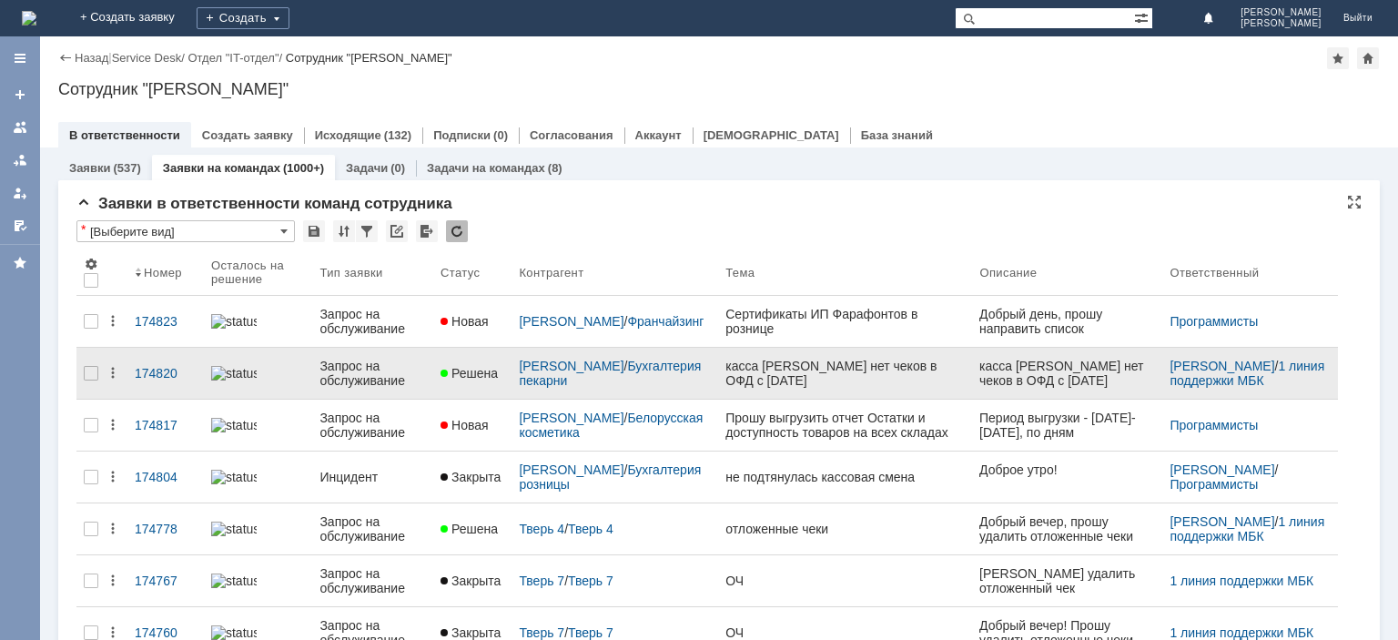
click at [348, 371] on div "Запрос на обслуживание" at bounding box center [373, 373] width 107 height 29
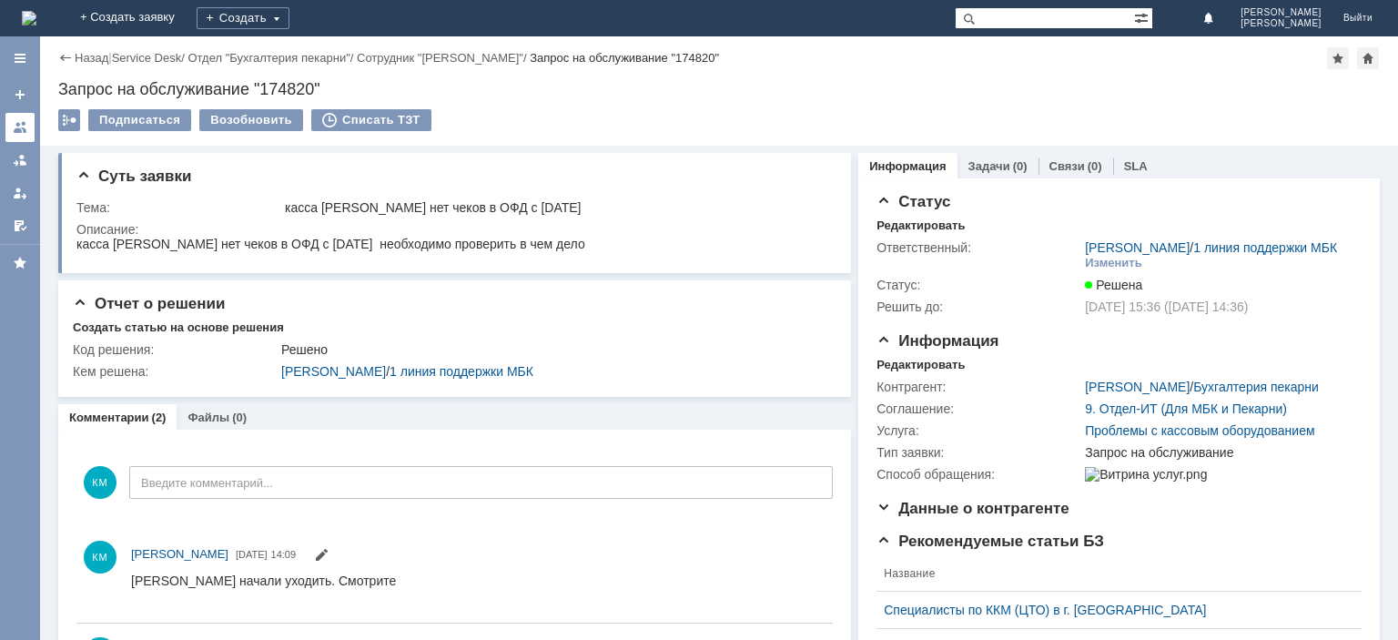
click at [21, 122] on div at bounding box center [20, 127] width 15 height 15
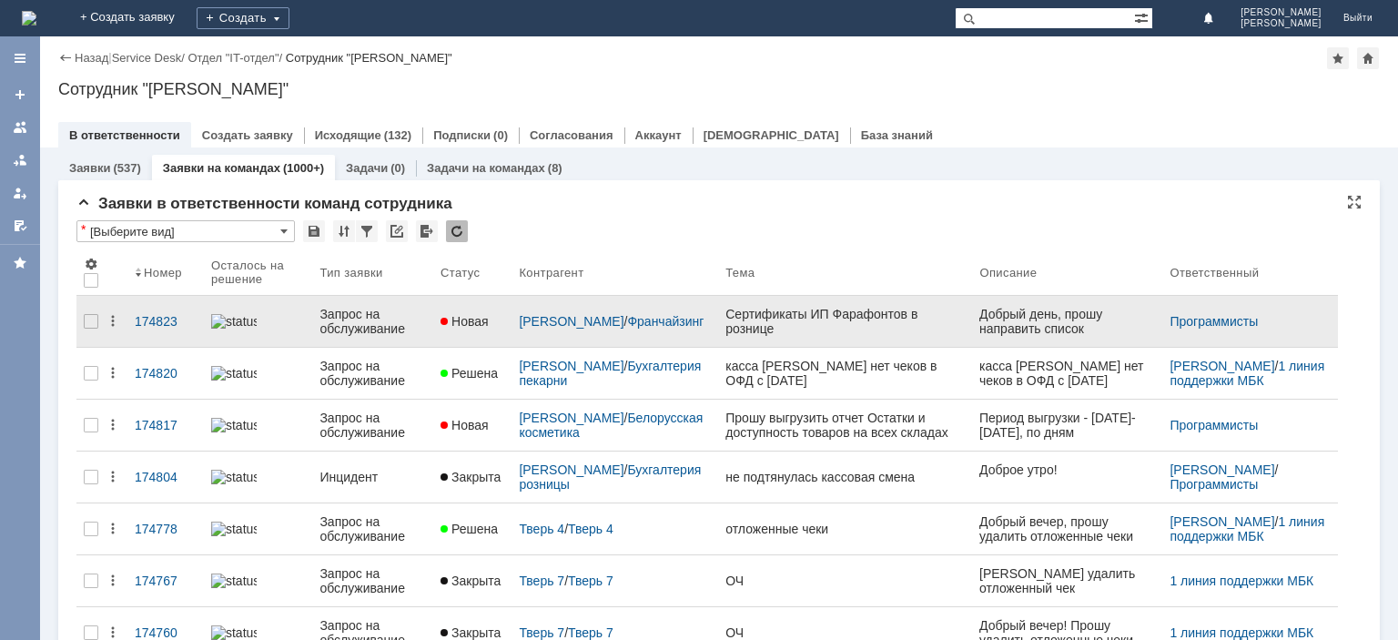
click at [351, 321] on div "Запрос на обслуживание" at bounding box center [373, 321] width 107 height 29
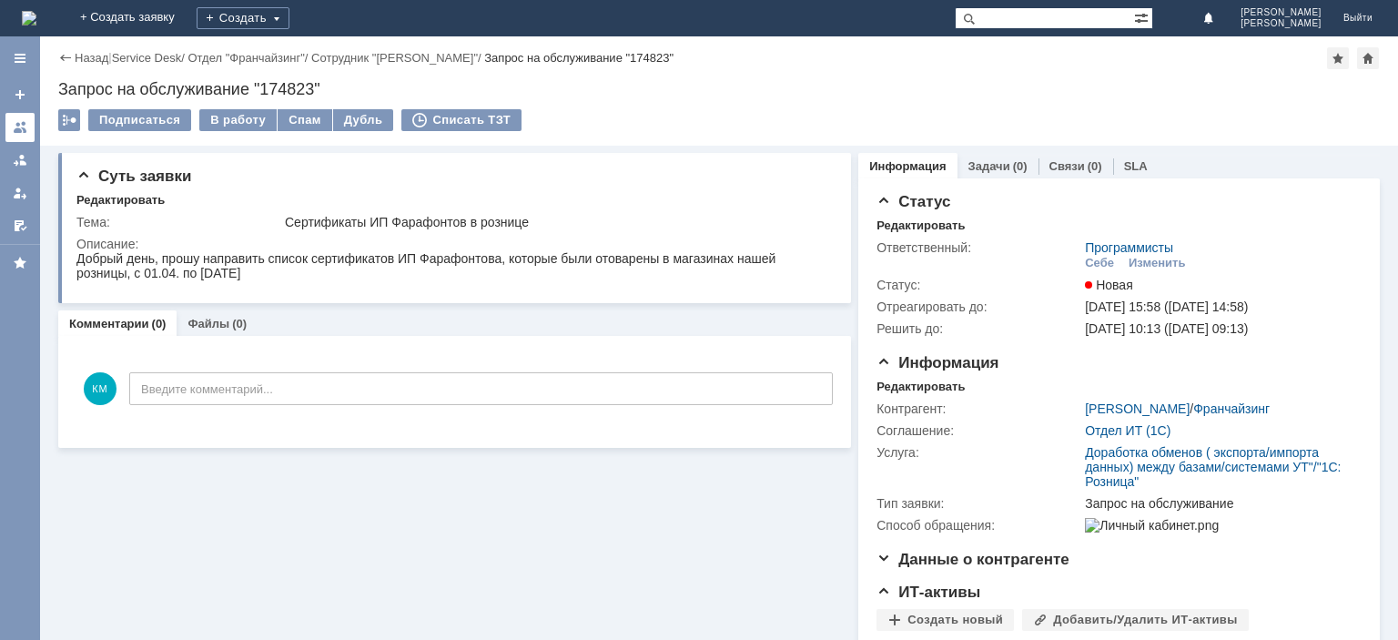
click at [26, 129] on div at bounding box center [20, 127] width 15 height 15
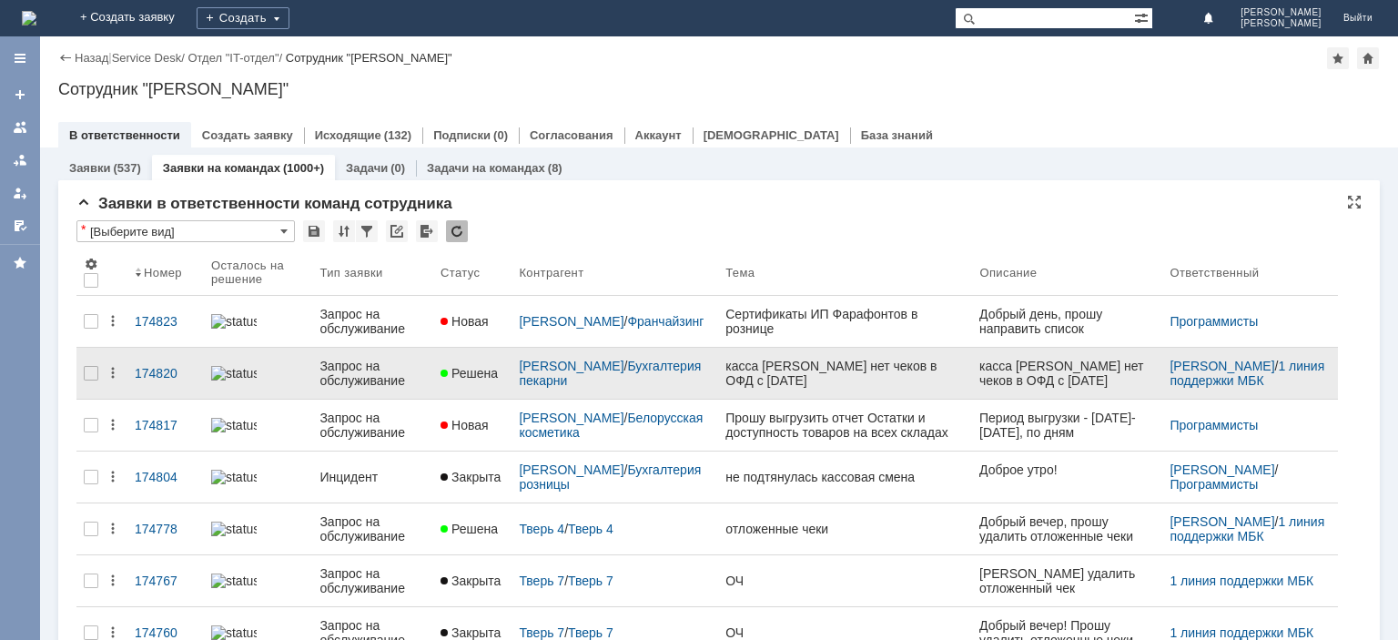
click at [349, 365] on div "Запрос на обслуживание" at bounding box center [373, 373] width 107 height 29
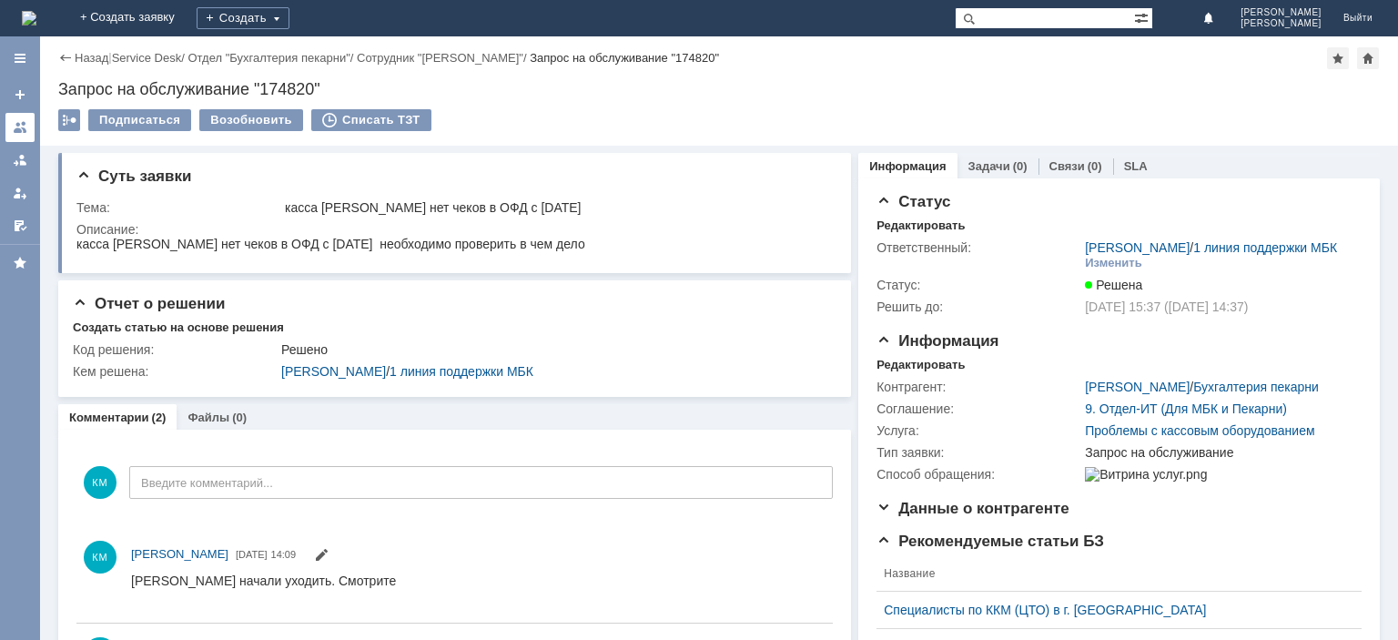
click at [25, 133] on div at bounding box center [20, 127] width 15 height 15
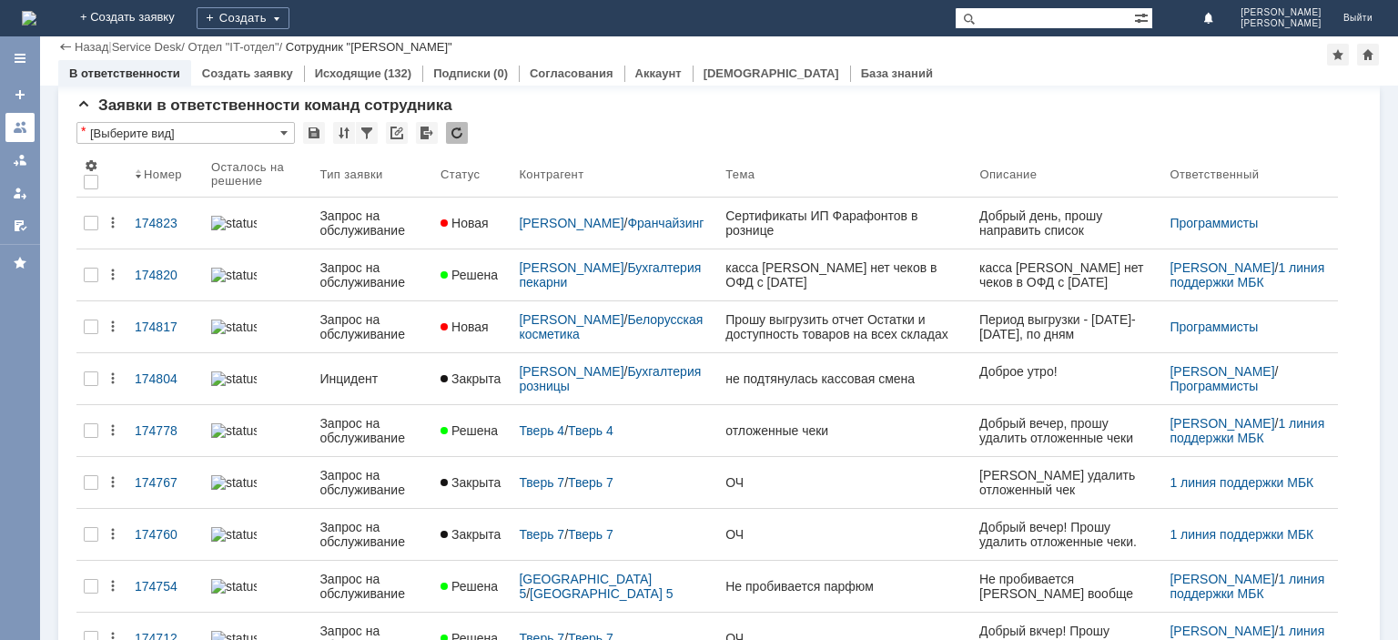
click at [27, 129] on div at bounding box center [20, 127] width 15 height 15
click at [25, 126] on div at bounding box center [20, 127] width 15 height 15
click at [326, 74] on link "Исходящие" at bounding box center [348, 73] width 66 height 14
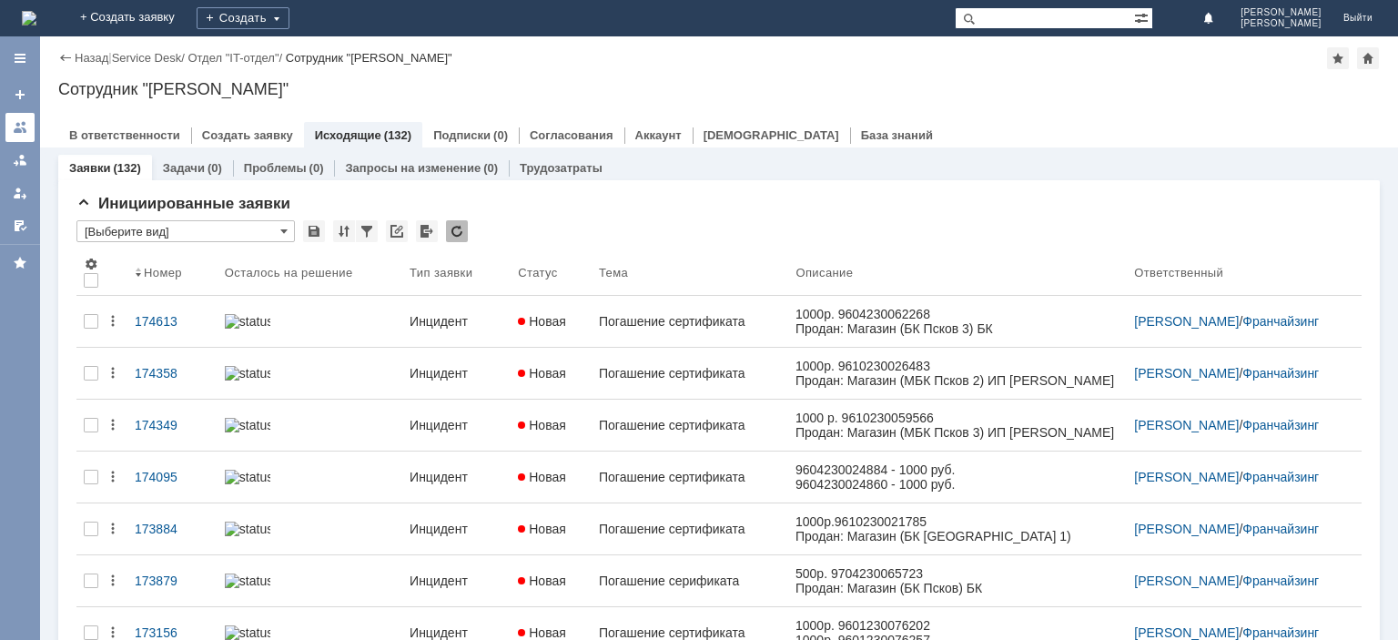
click at [18, 126] on div at bounding box center [20, 127] width 15 height 15
